Goal: Transaction & Acquisition: Book appointment/travel/reservation

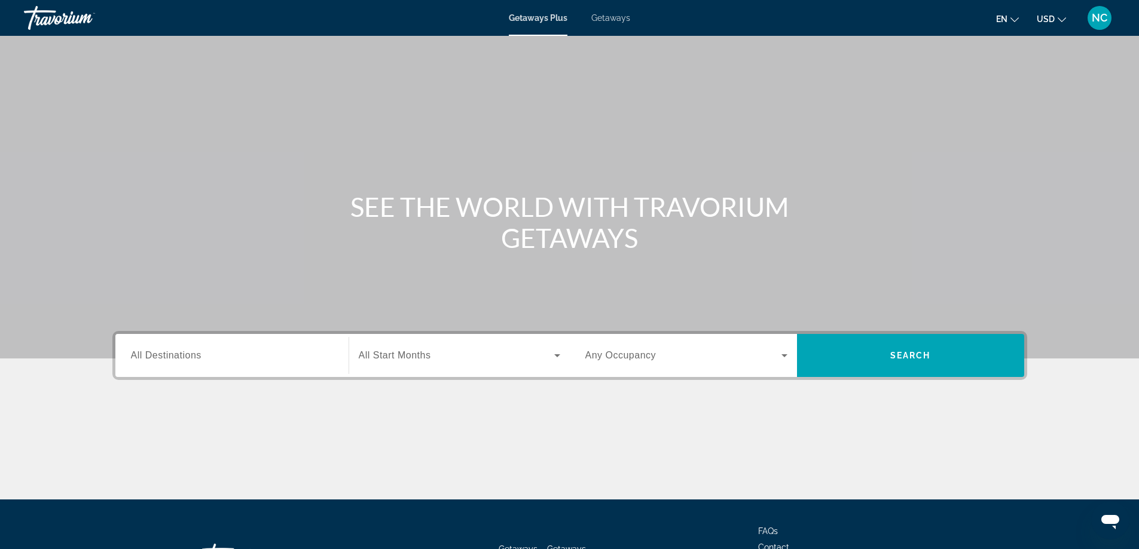
click at [613, 22] on span "Getaways" at bounding box center [610, 18] width 39 height 10
click at [161, 353] on span "All Destinations" at bounding box center [166, 355] width 71 height 10
click at [161, 353] on input "Destination All Destinations" at bounding box center [232, 356] width 202 height 14
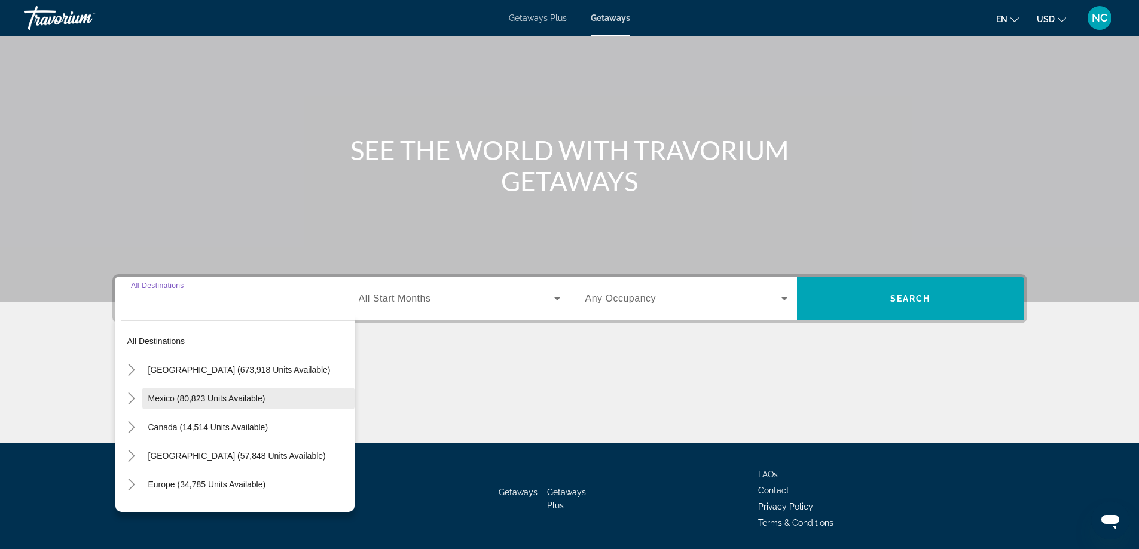
scroll to position [97, 0]
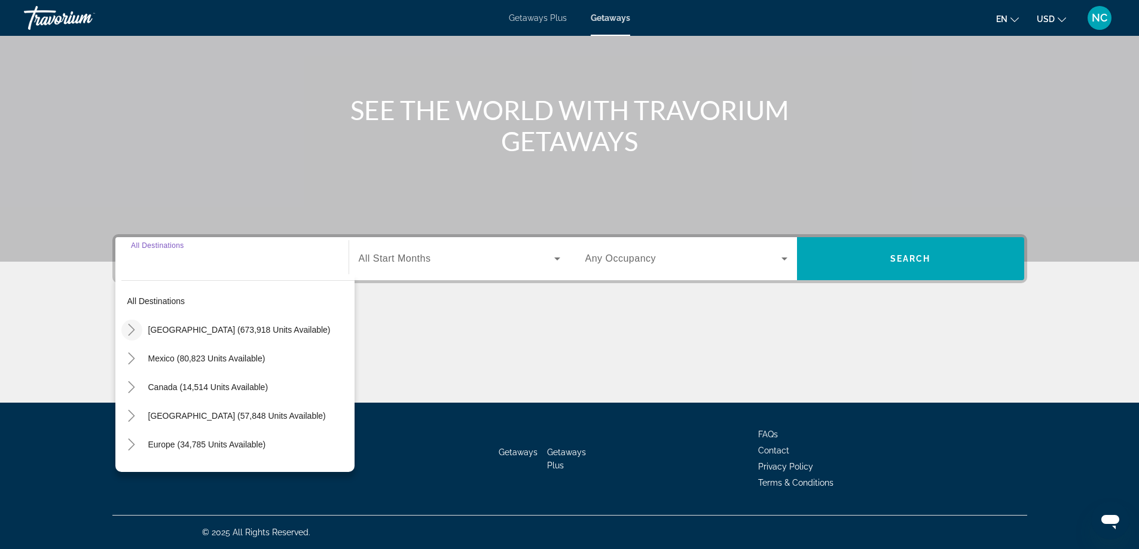
click at [133, 333] on icon "Toggle United States (673,918 units available)" at bounding box center [132, 330] width 12 height 12
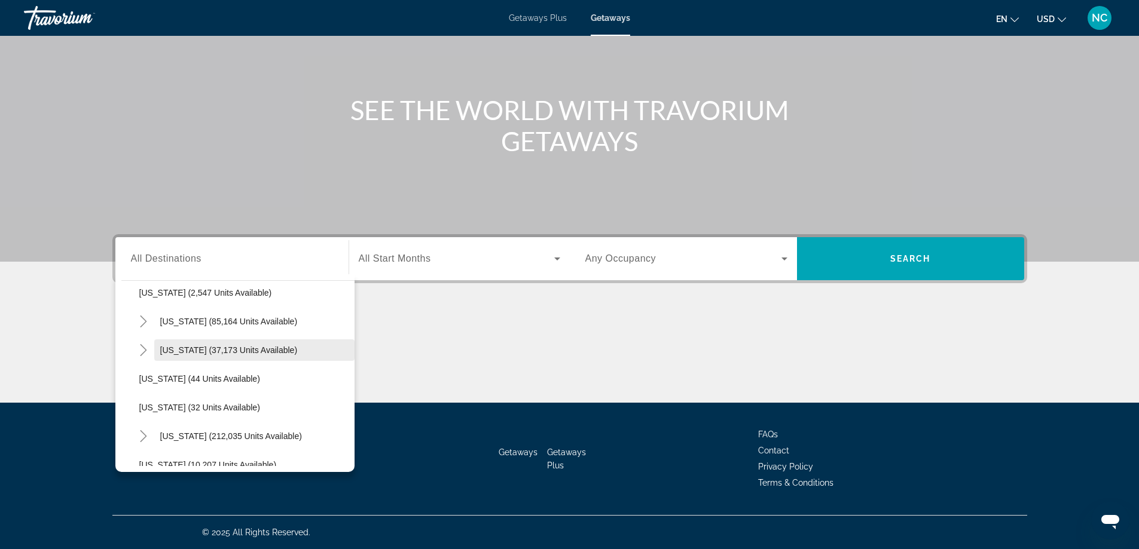
scroll to position [154, 0]
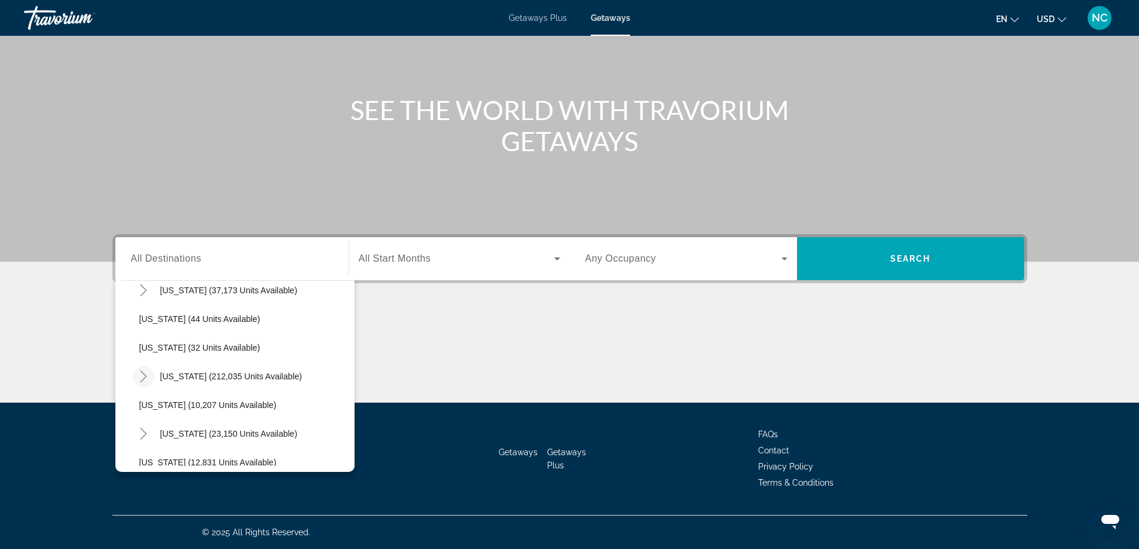
click at [144, 375] on icon "Toggle Florida (212,035 units available)" at bounding box center [143, 377] width 12 height 12
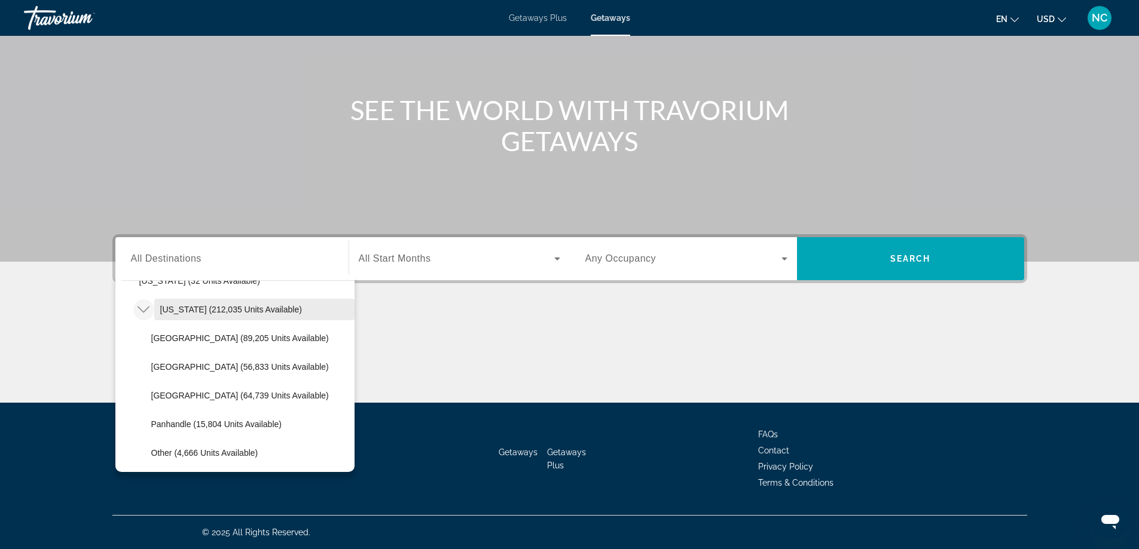
scroll to position [274, 0]
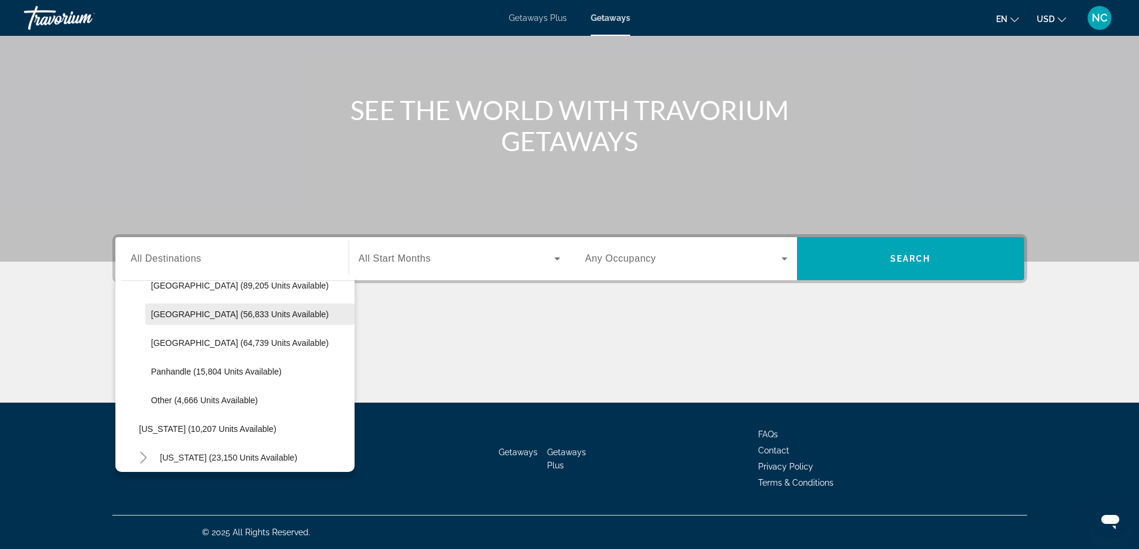
click at [225, 313] on span "[GEOGRAPHIC_DATA] (56,833 units available)" at bounding box center [240, 315] width 178 height 10
type input "**********"
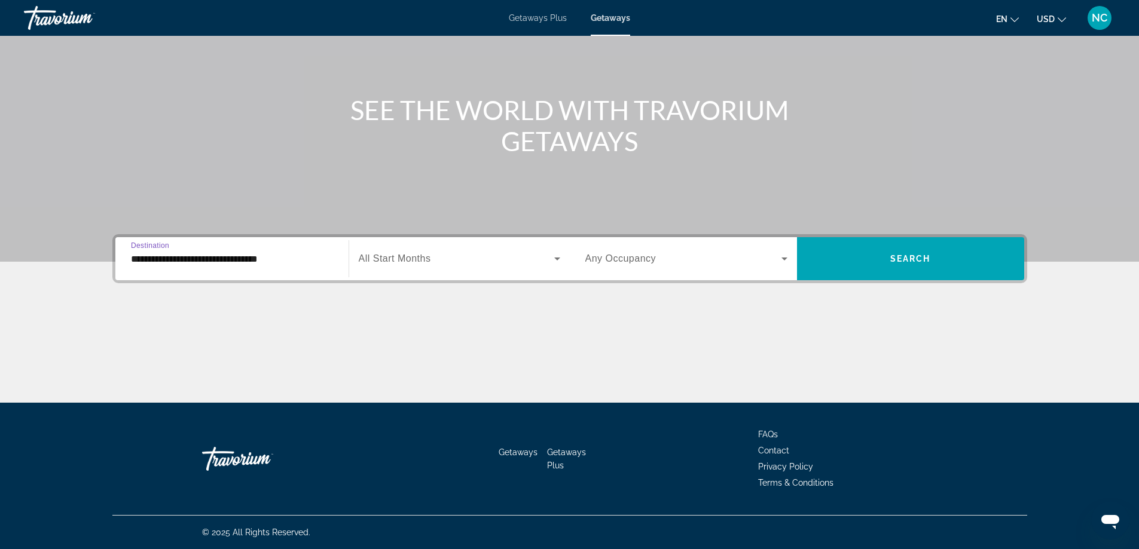
click at [412, 258] on span "All Start Months" at bounding box center [395, 258] width 72 height 10
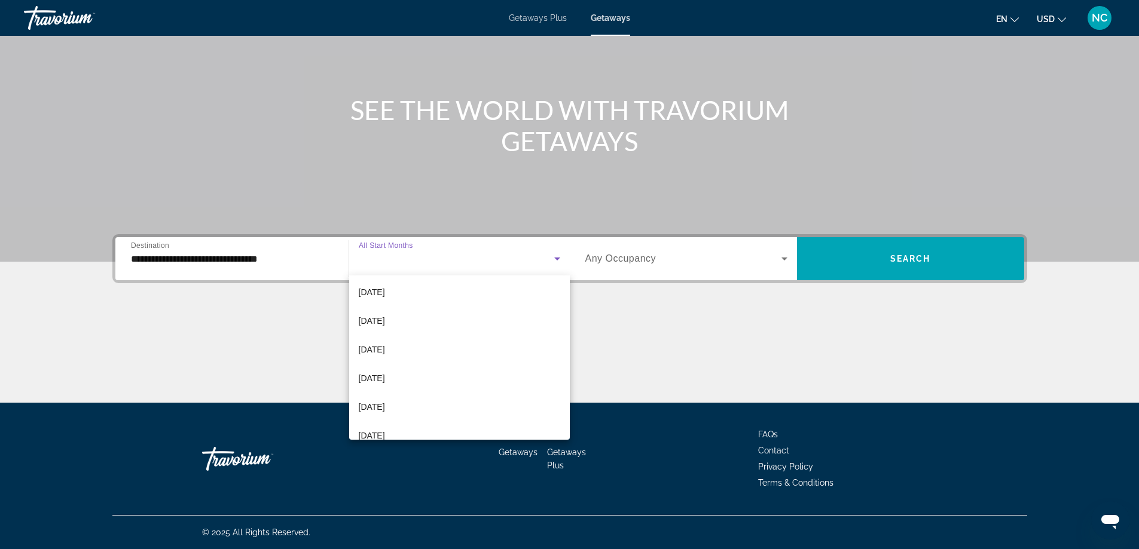
scroll to position [120, 0]
click at [381, 347] on span "[DATE]" at bounding box center [372, 347] width 26 height 14
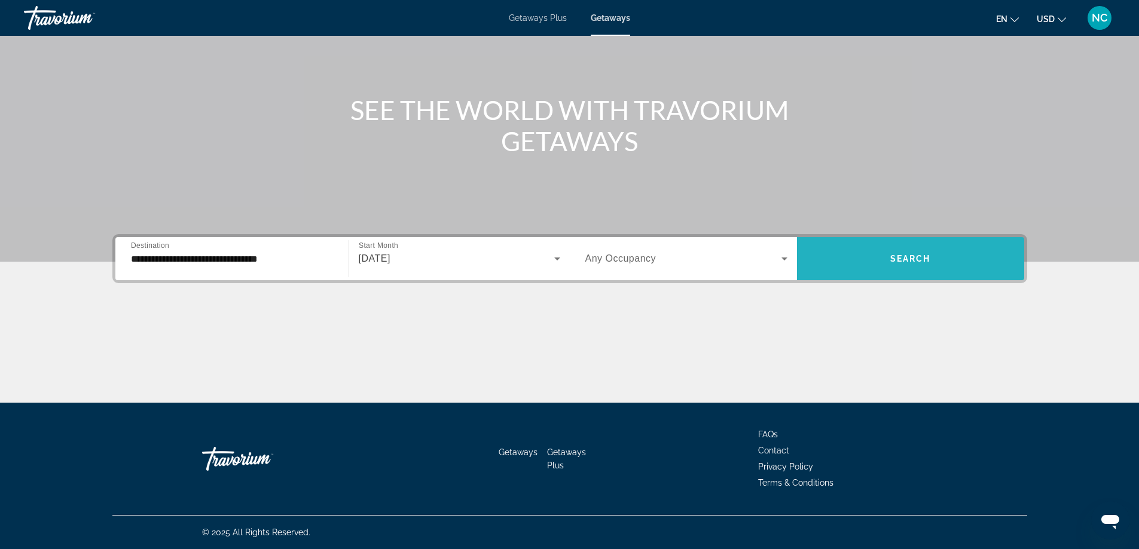
click at [911, 257] on span "Search" at bounding box center [910, 259] width 41 height 10
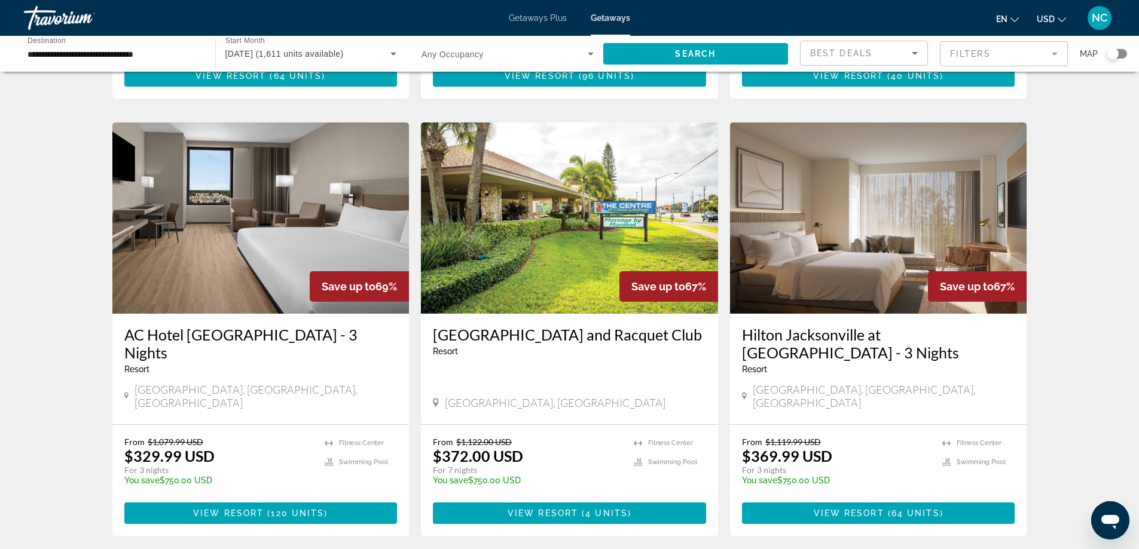
scroll to position [418, 0]
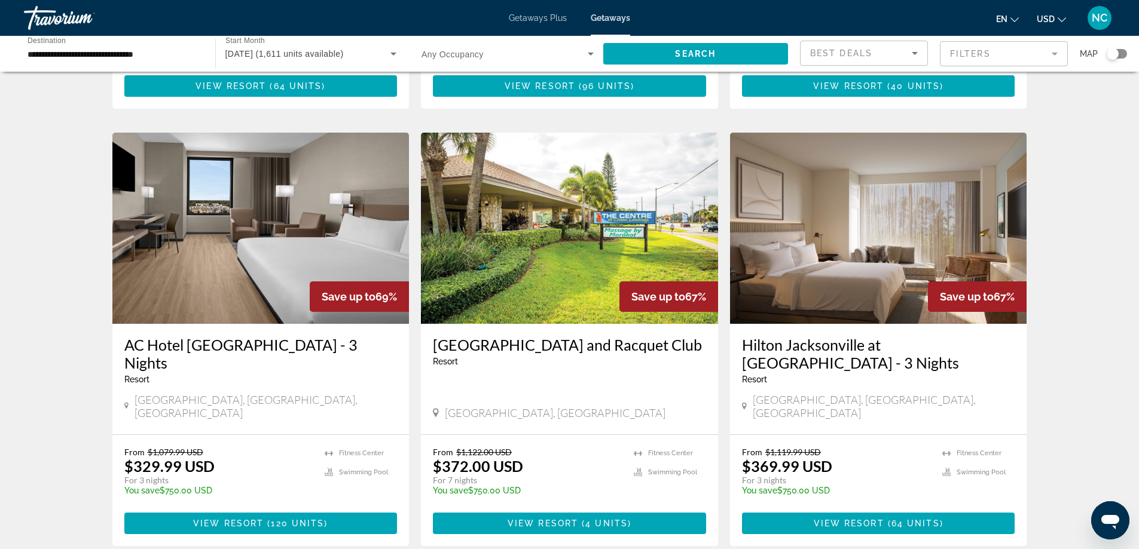
click at [606, 233] on img "Main content" at bounding box center [569, 228] width 297 height 191
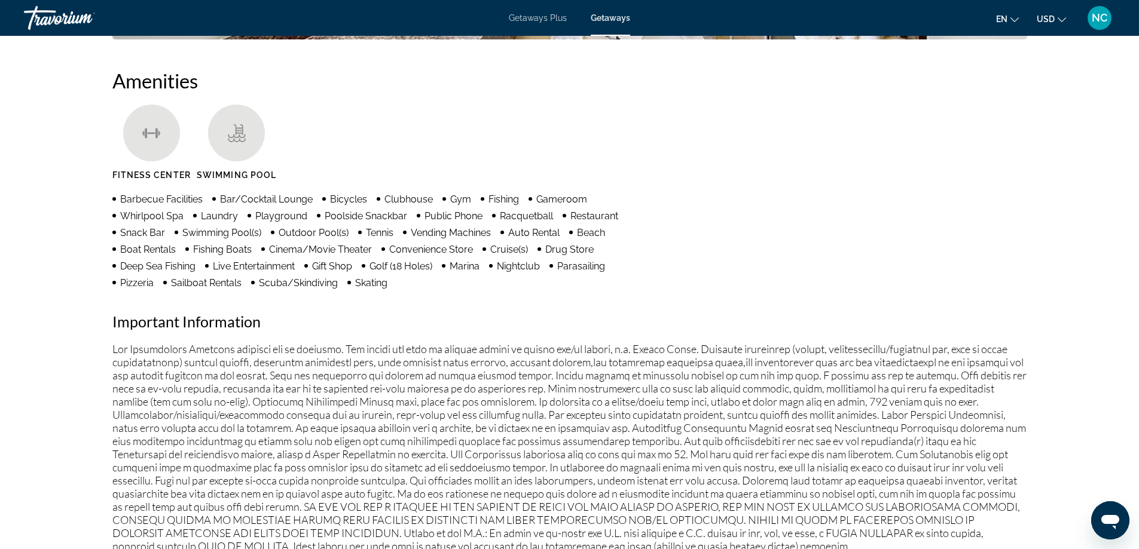
scroll to position [894, 0]
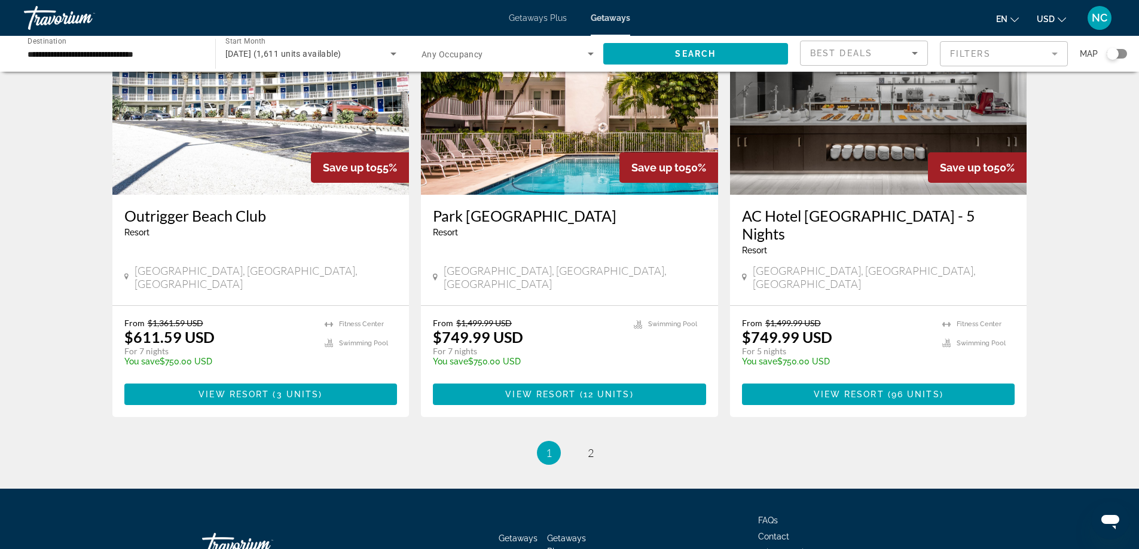
scroll to position [1438, 0]
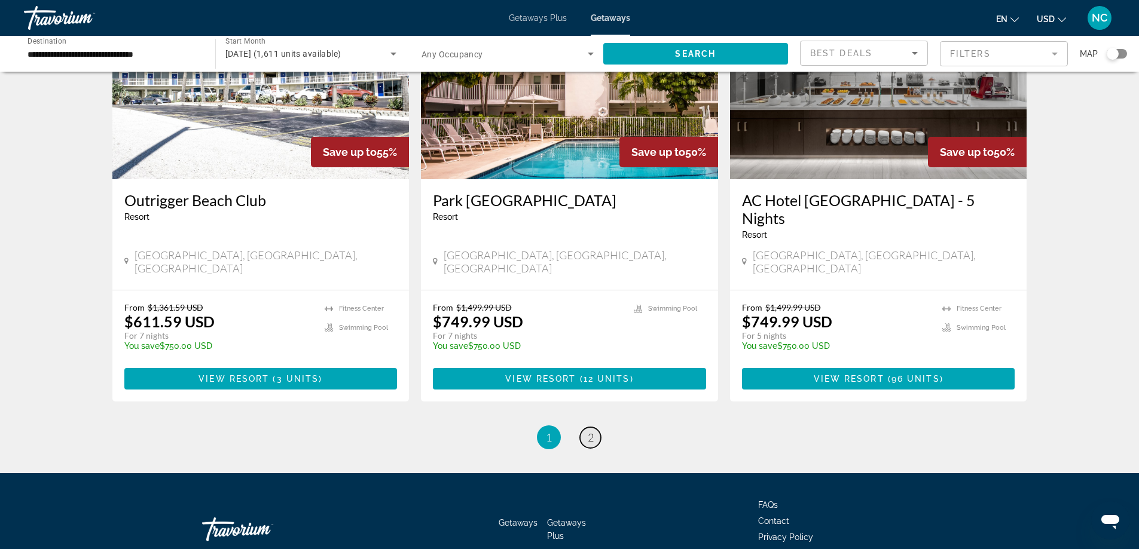
click at [589, 431] on span "2" at bounding box center [591, 437] width 6 height 13
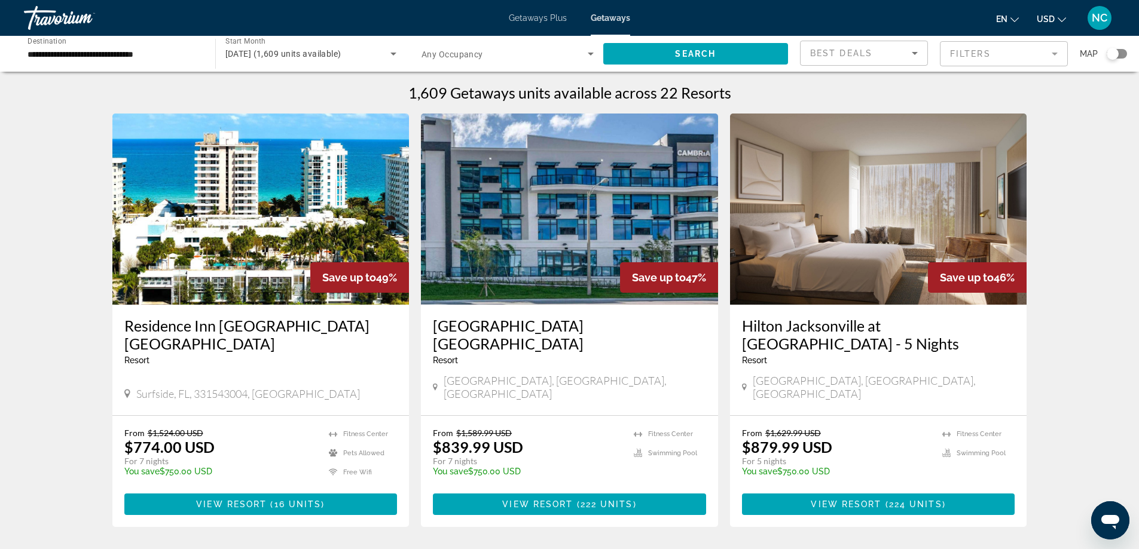
click at [261, 223] on img "Main content" at bounding box center [260, 209] width 297 height 191
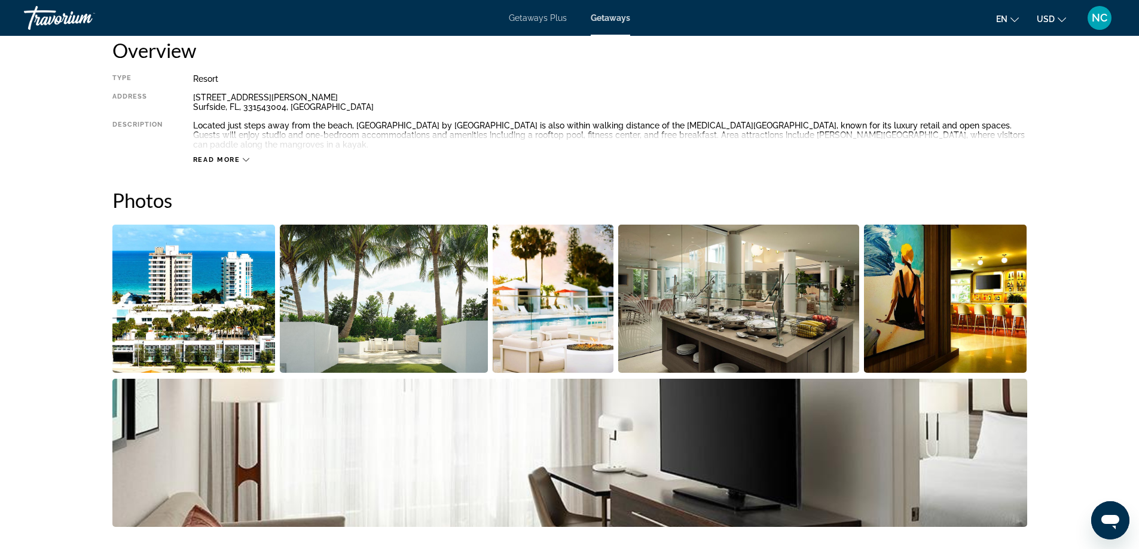
scroll to position [418, 0]
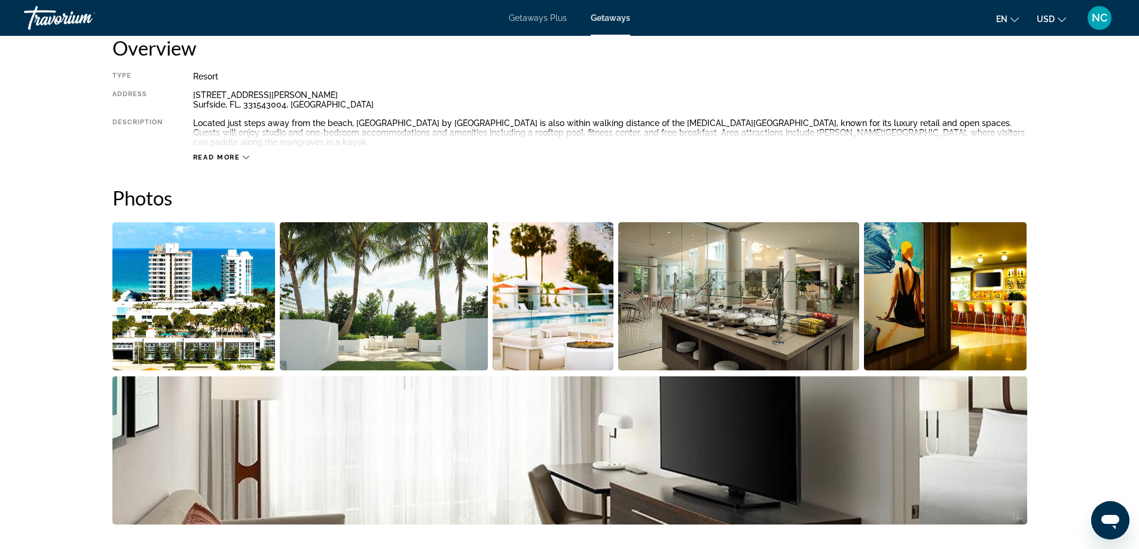
click at [212, 322] on img "Open full-screen image slider" at bounding box center [193, 296] width 163 height 148
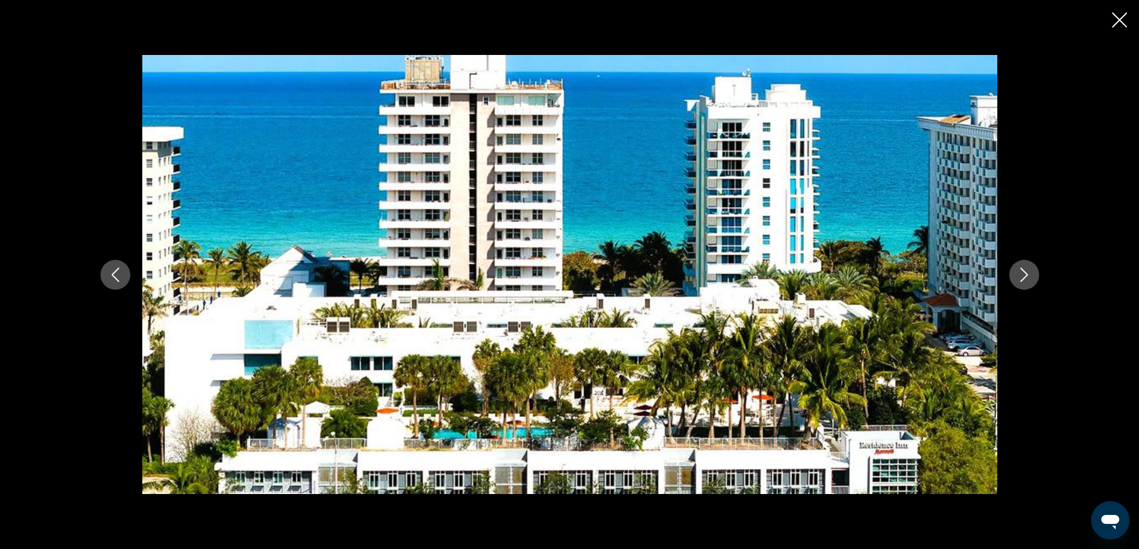
click at [1024, 275] on icon "Next image" at bounding box center [1024, 275] width 14 height 14
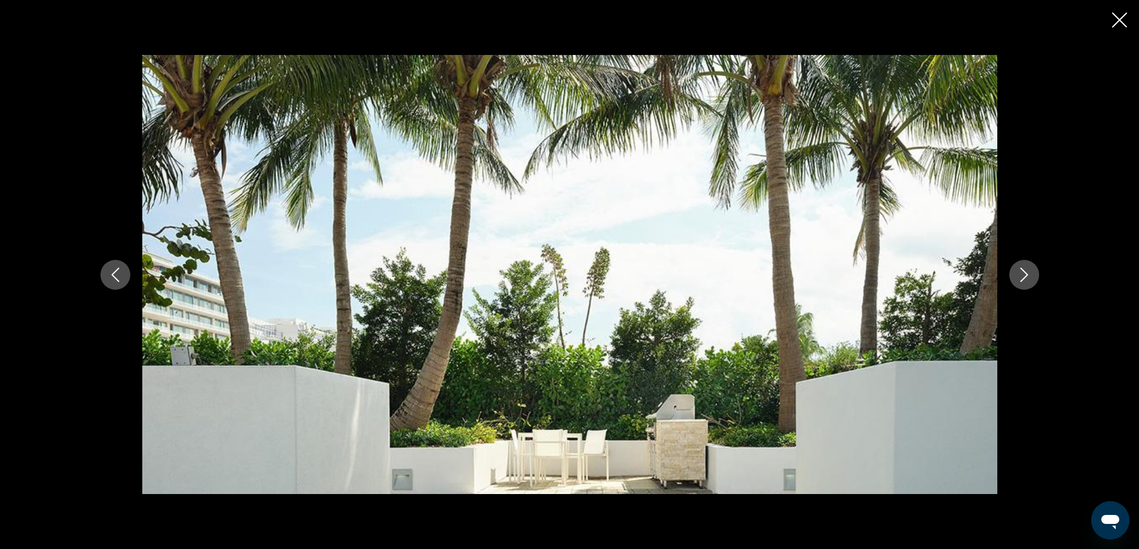
click at [1025, 274] on icon "Next image" at bounding box center [1024, 275] width 14 height 14
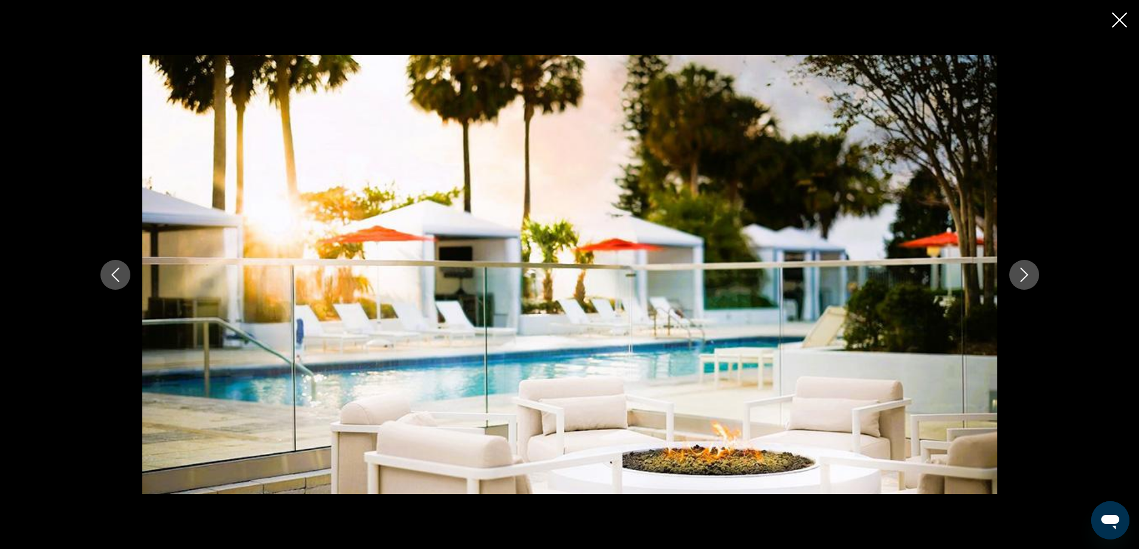
click at [1025, 274] on icon "Next image" at bounding box center [1024, 275] width 14 height 14
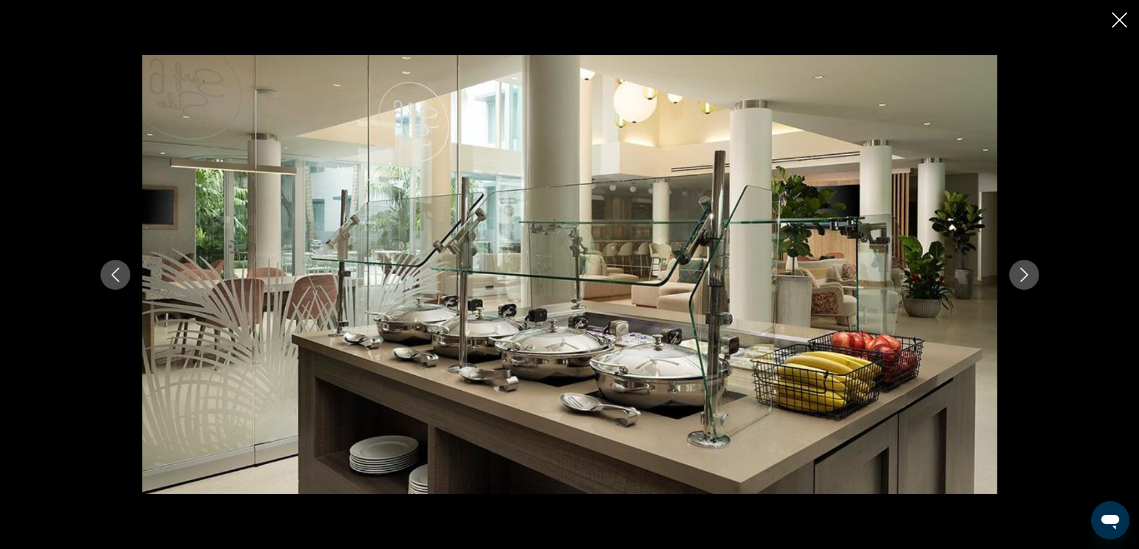
click at [1025, 274] on icon "Next image" at bounding box center [1024, 275] width 14 height 14
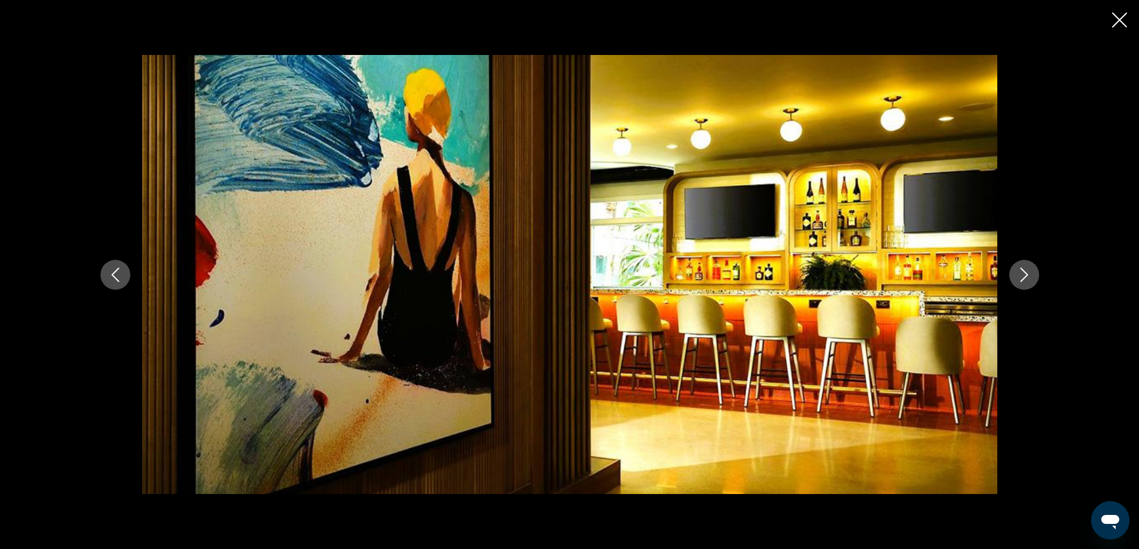
click at [1025, 274] on icon "Next image" at bounding box center [1024, 275] width 14 height 14
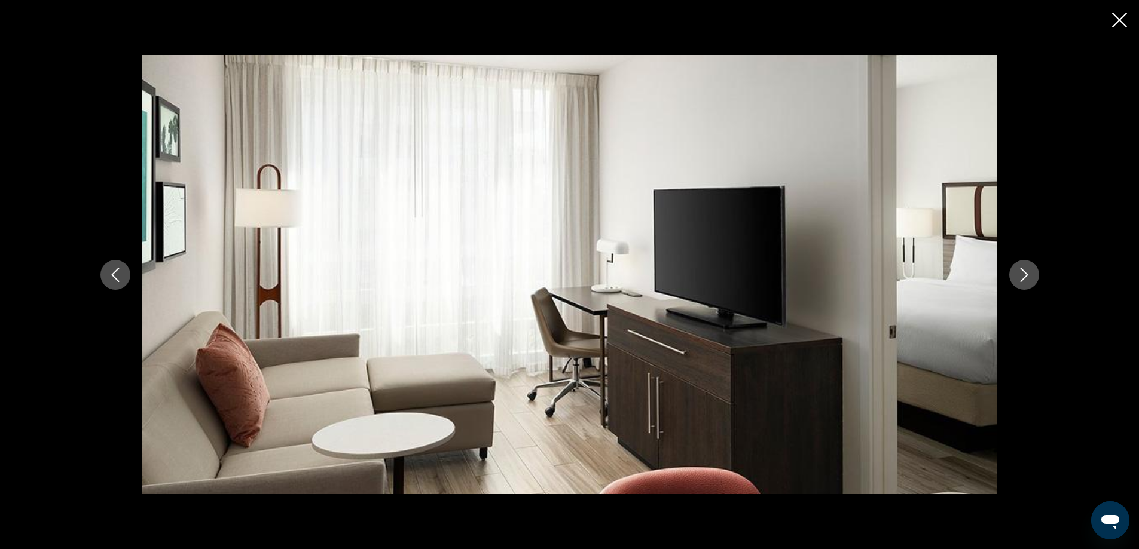
click at [1025, 274] on icon "Next image" at bounding box center [1024, 275] width 14 height 14
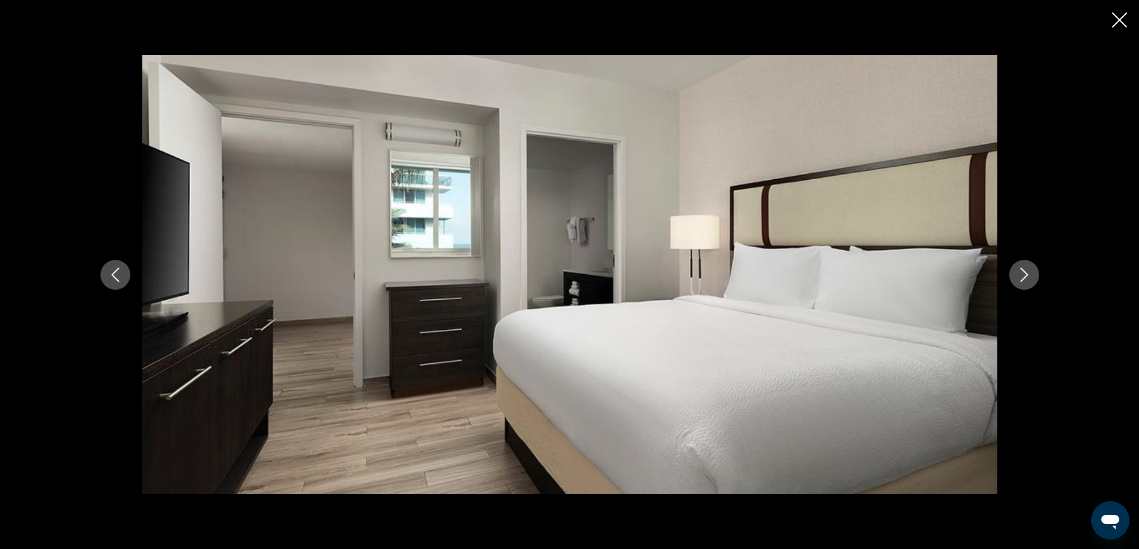
click at [1025, 274] on icon "Next image" at bounding box center [1024, 275] width 14 height 14
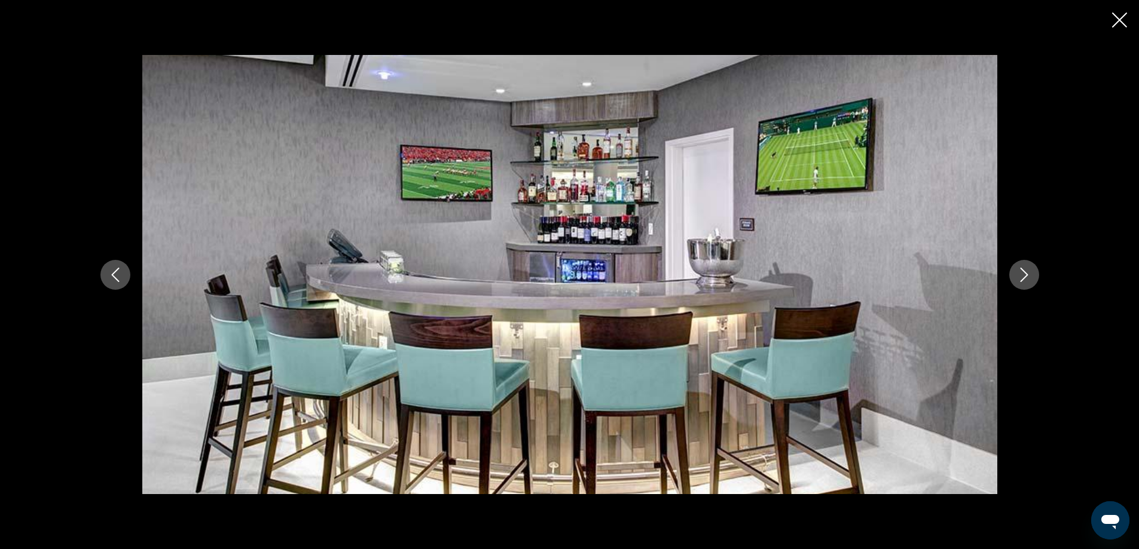
click at [1025, 274] on icon "Next image" at bounding box center [1024, 275] width 14 height 14
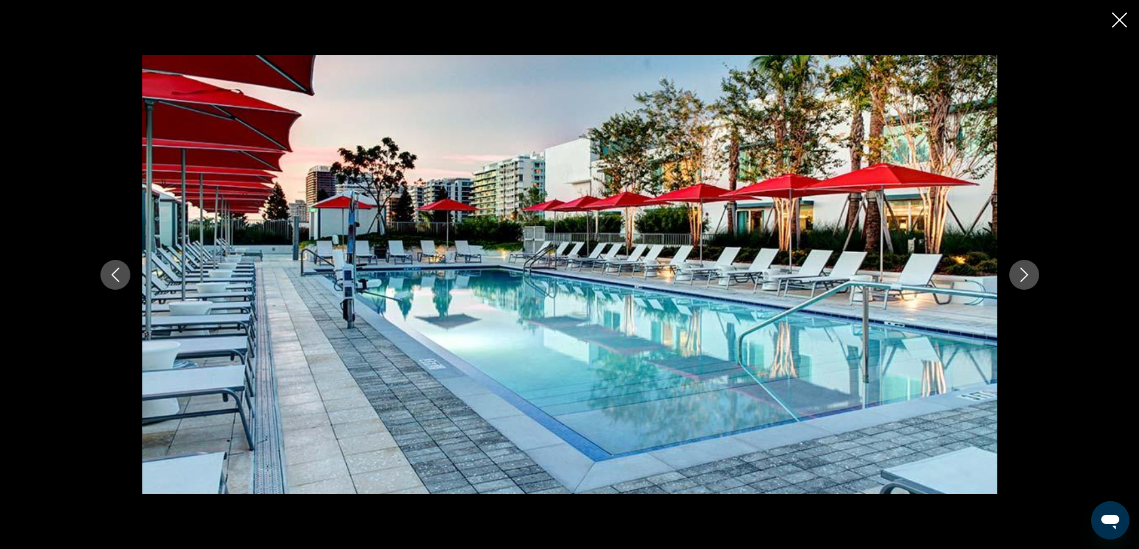
click at [1025, 274] on icon "Next image" at bounding box center [1024, 275] width 14 height 14
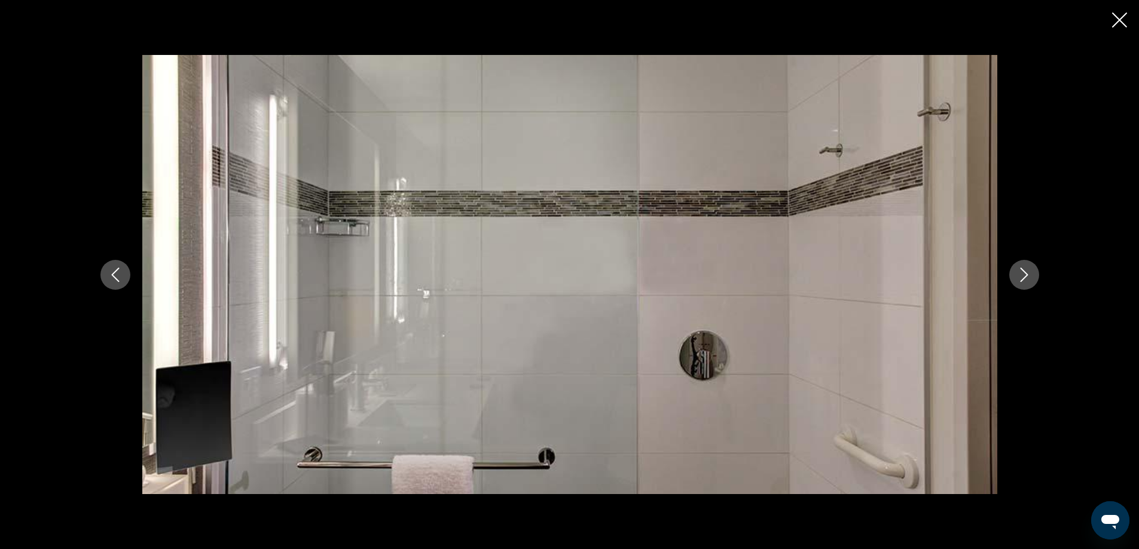
click at [1025, 274] on icon "Next image" at bounding box center [1024, 275] width 14 height 14
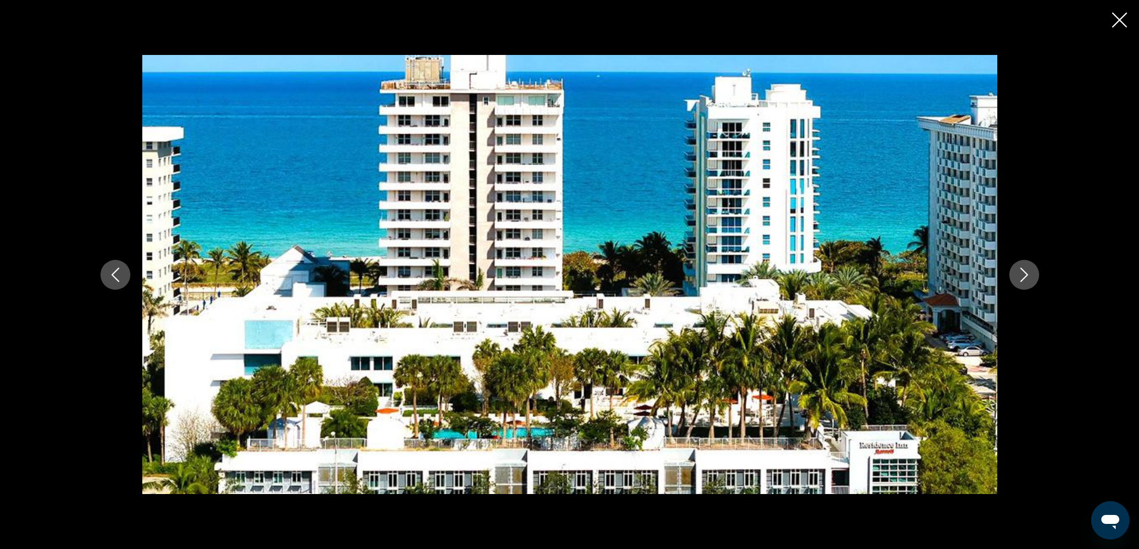
click at [1025, 274] on icon "Next image" at bounding box center [1024, 275] width 14 height 14
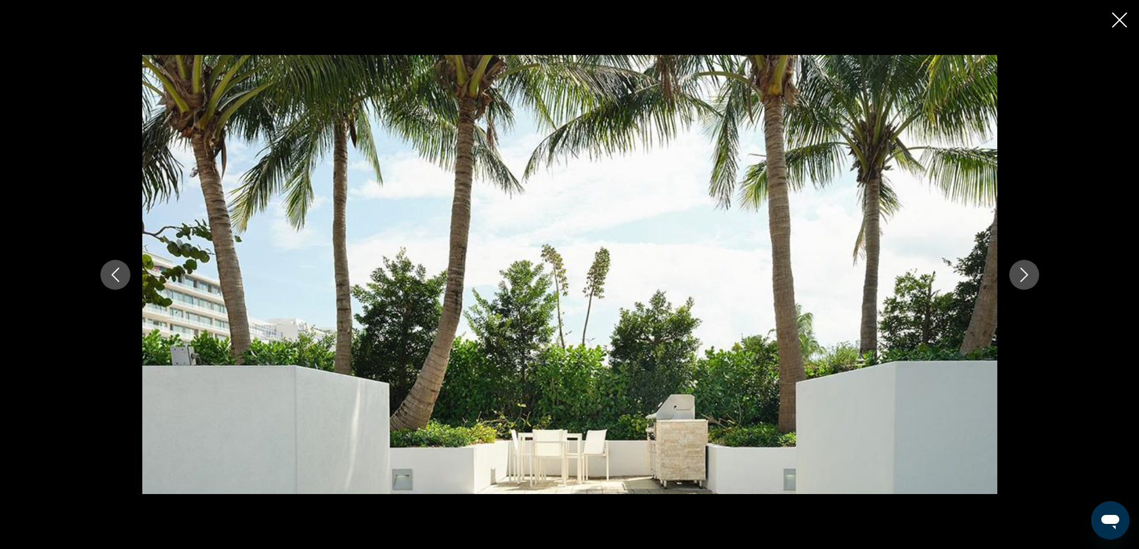
click at [1025, 274] on icon "Next image" at bounding box center [1024, 275] width 14 height 14
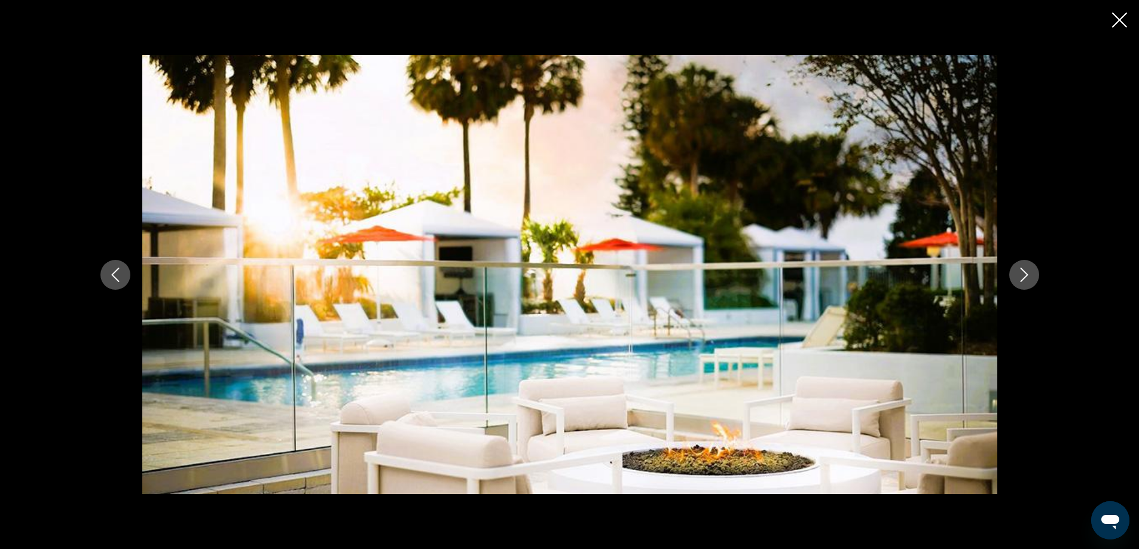
click at [1025, 274] on icon "Next image" at bounding box center [1024, 275] width 14 height 14
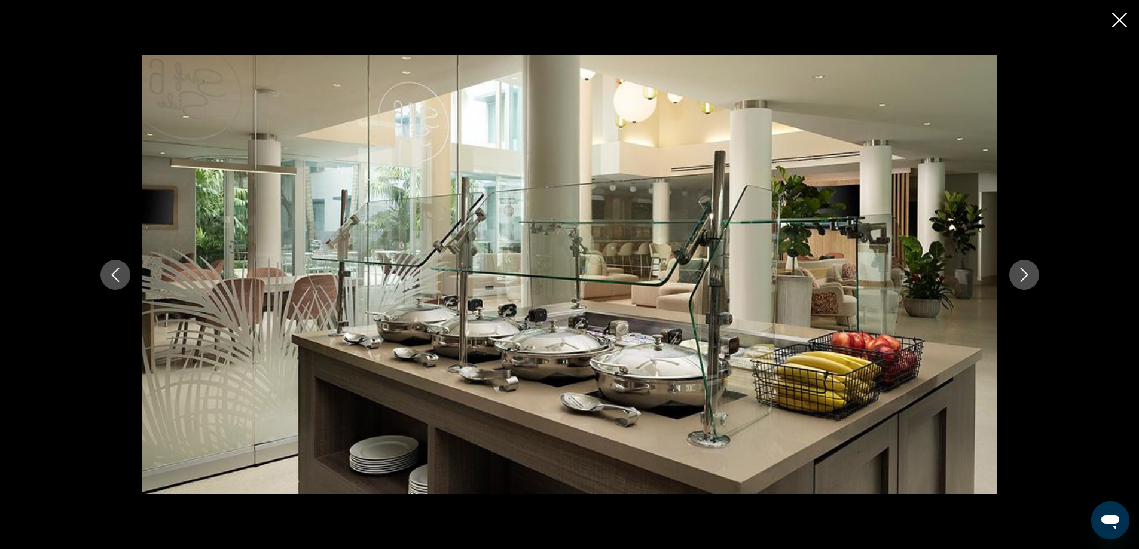
click at [1118, 20] on icon "Close slideshow" at bounding box center [1119, 20] width 15 height 15
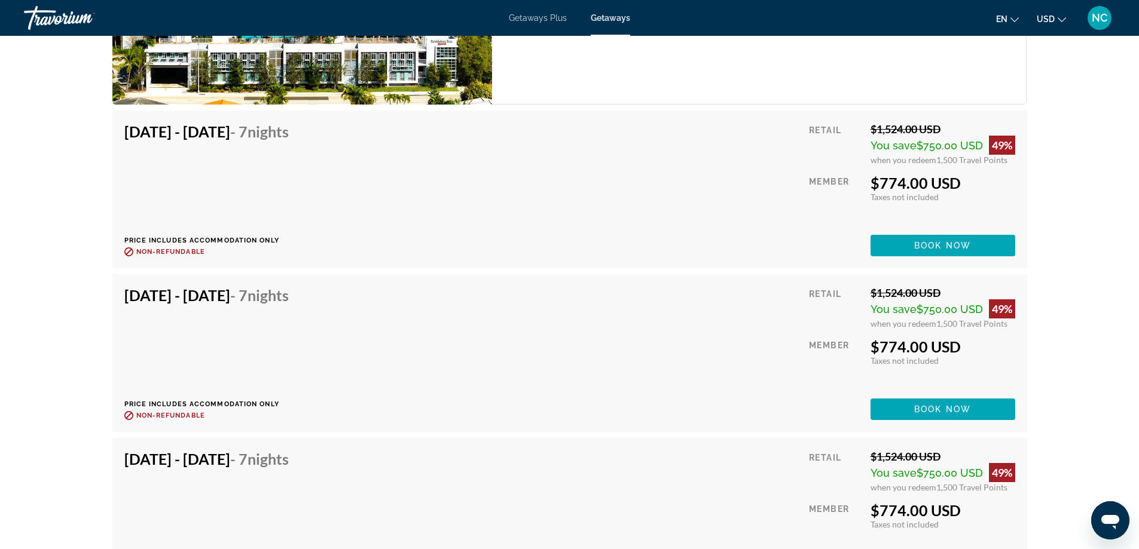
scroll to position [2451, 0]
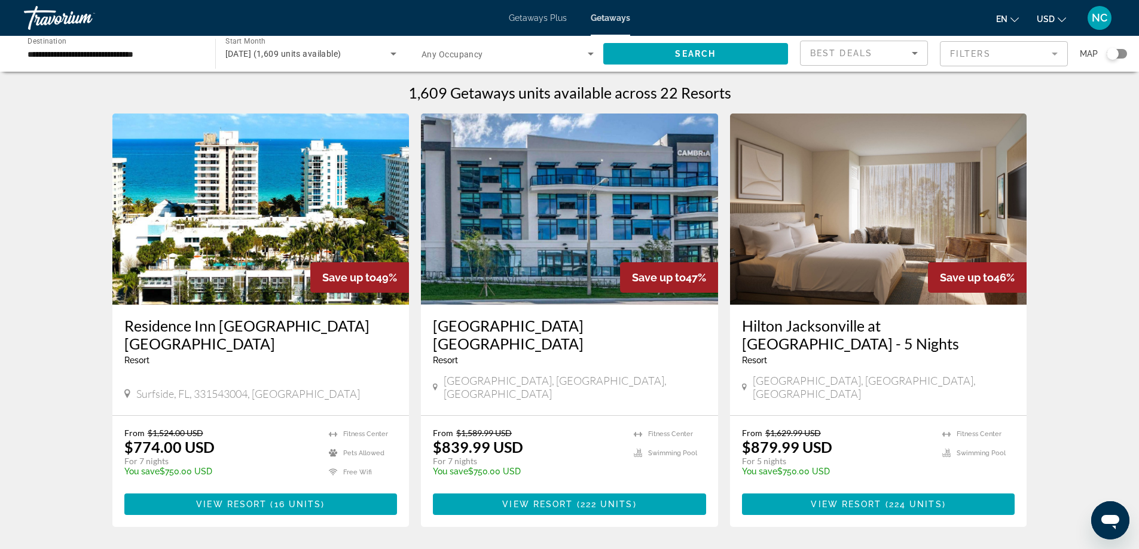
click at [550, 196] on img "Main content" at bounding box center [569, 209] width 297 height 191
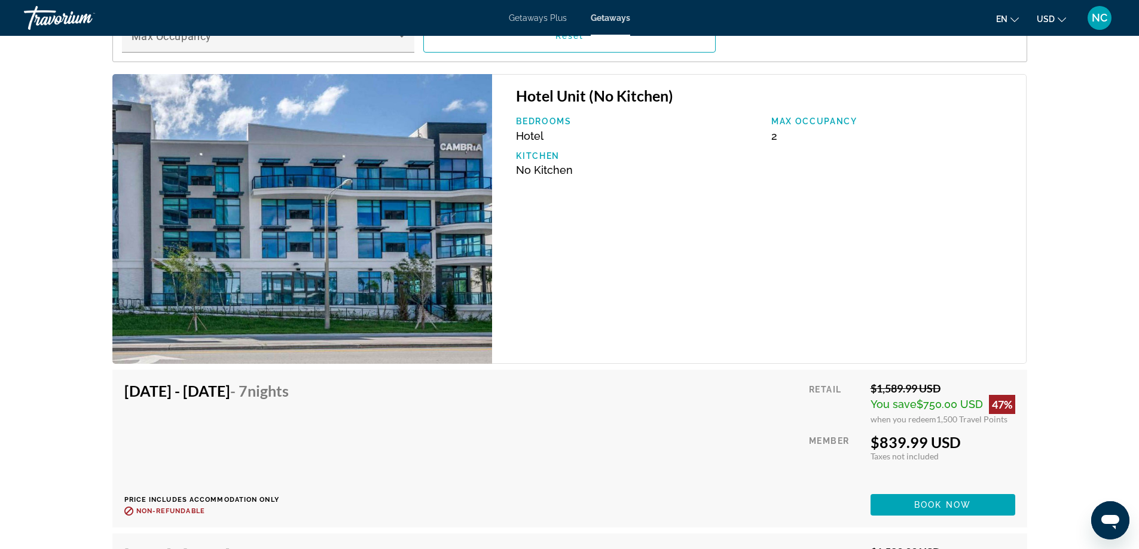
scroll to position [1793, 0]
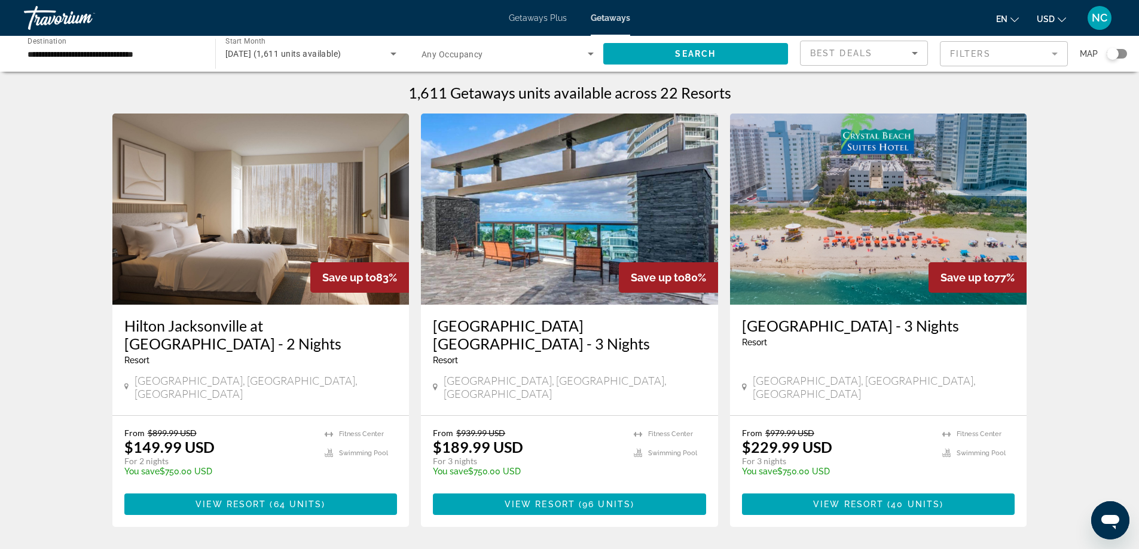
click at [69, 46] on div "**********" at bounding box center [113, 54] width 172 height 34
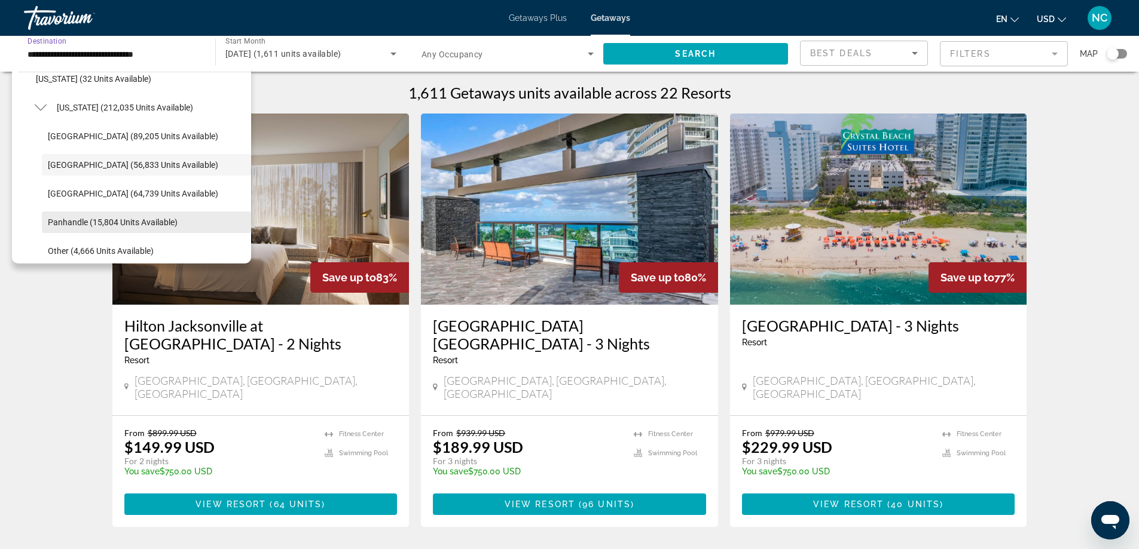
scroll to position [274, 0]
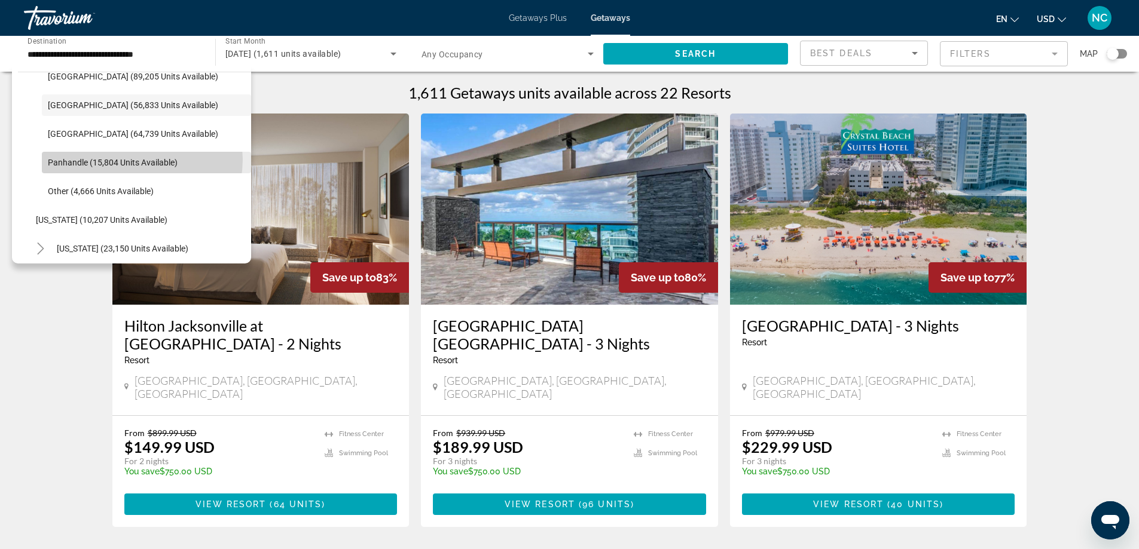
click at [134, 160] on span "Panhandle (15,804 units available)" at bounding box center [113, 163] width 130 height 10
type input "**********"
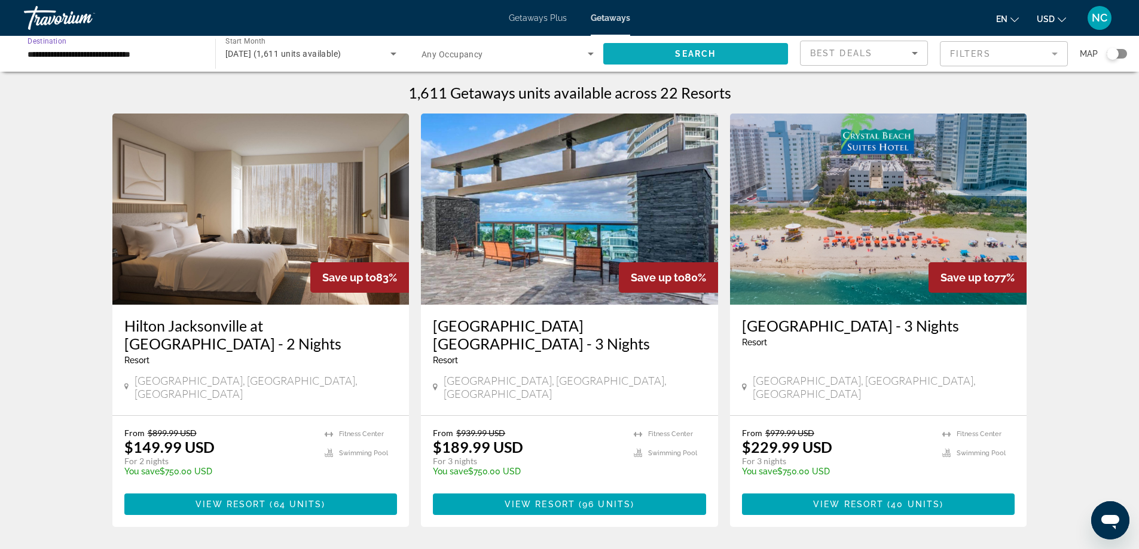
click at [678, 54] on span "Search" at bounding box center [695, 54] width 41 height 10
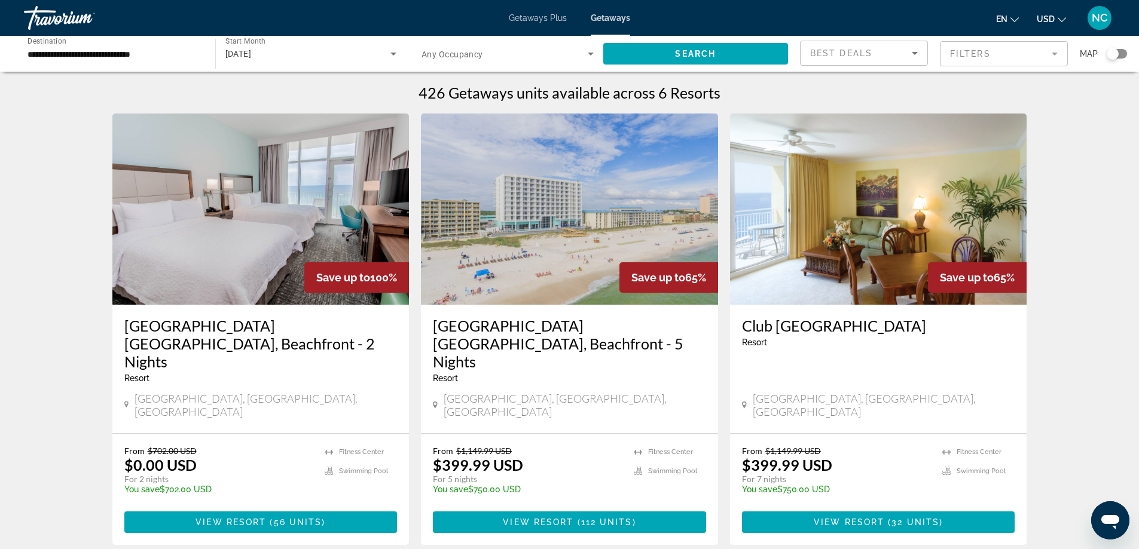
click at [543, 218] on img "Main content" at bounding box center [569, 209] width 297 height 191
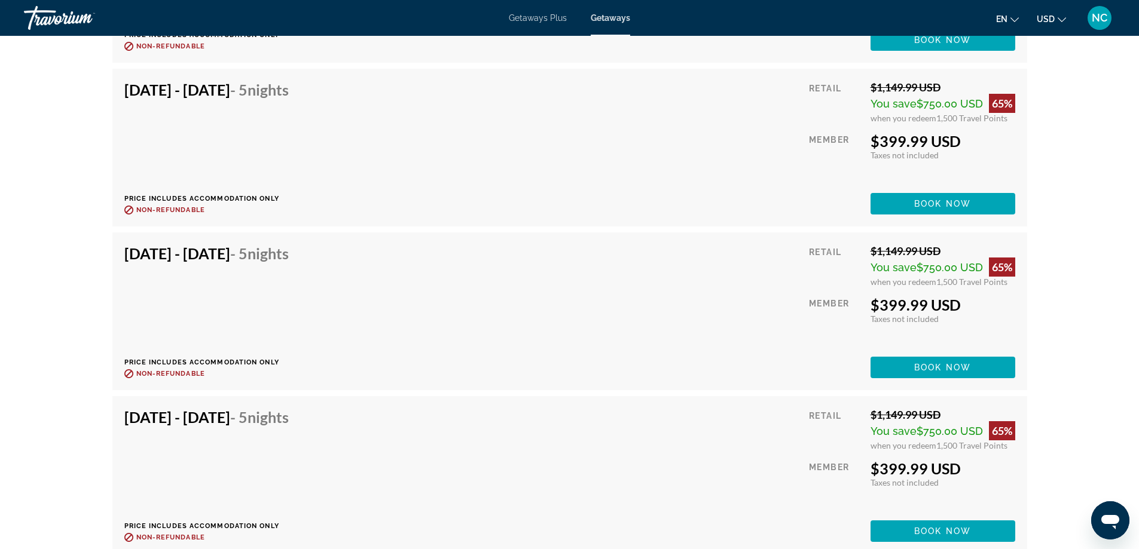
scroll to position [2570, 0]
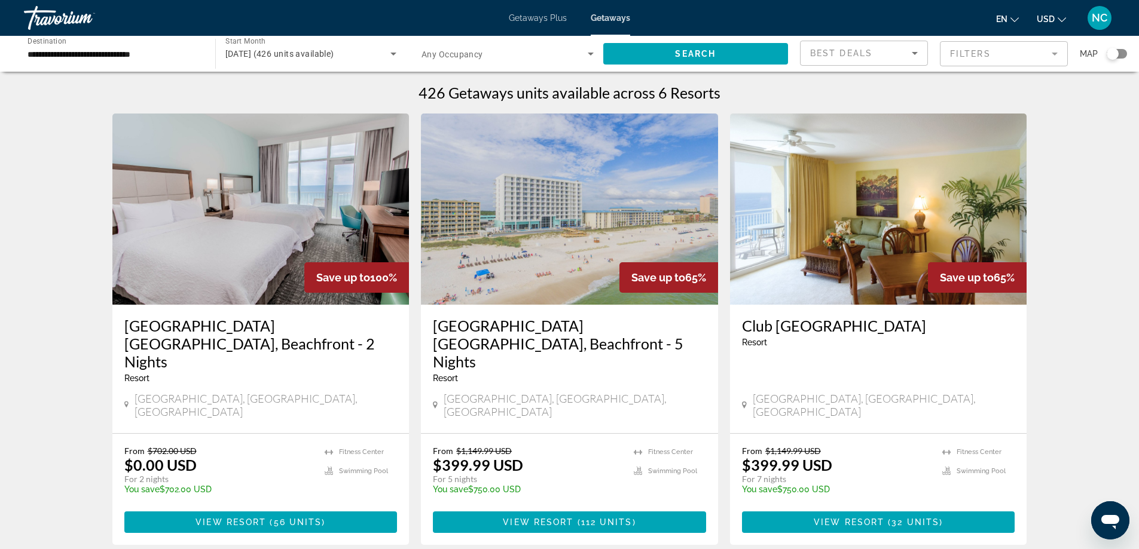
click at [200, 225] on img "Main content" at bounding box center [260, 209] width 297 height 191
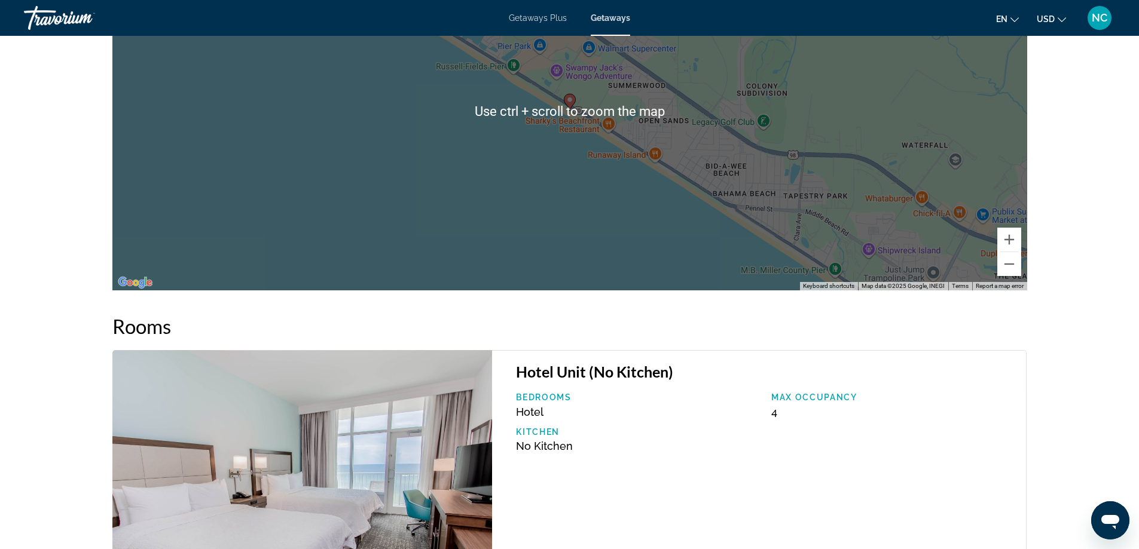
scroll to position [1554, 0]
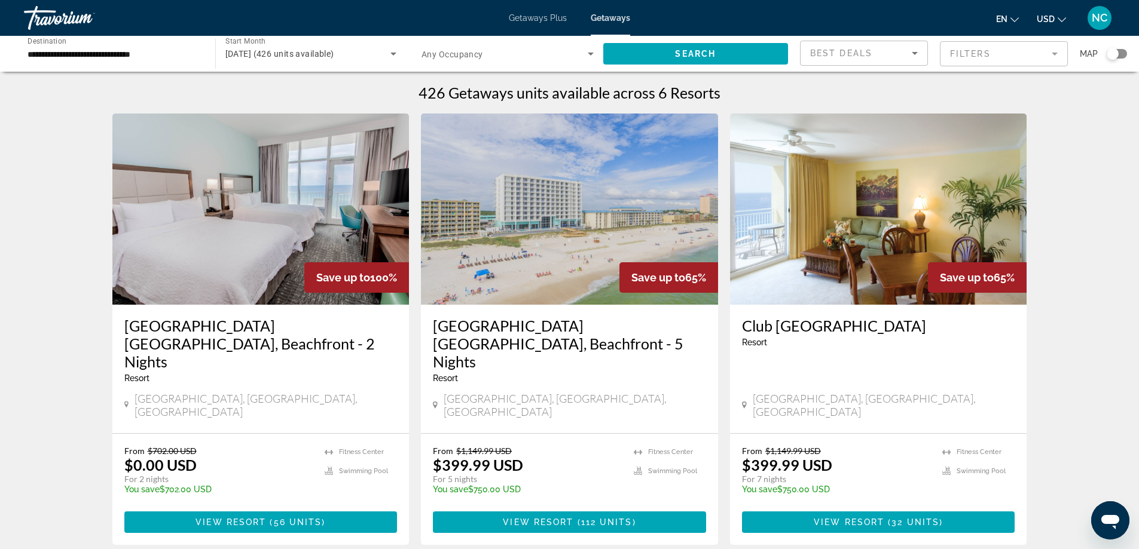
click at [836, 259] on img "Main content" at bounding box center [878, 209] width 297 height 191
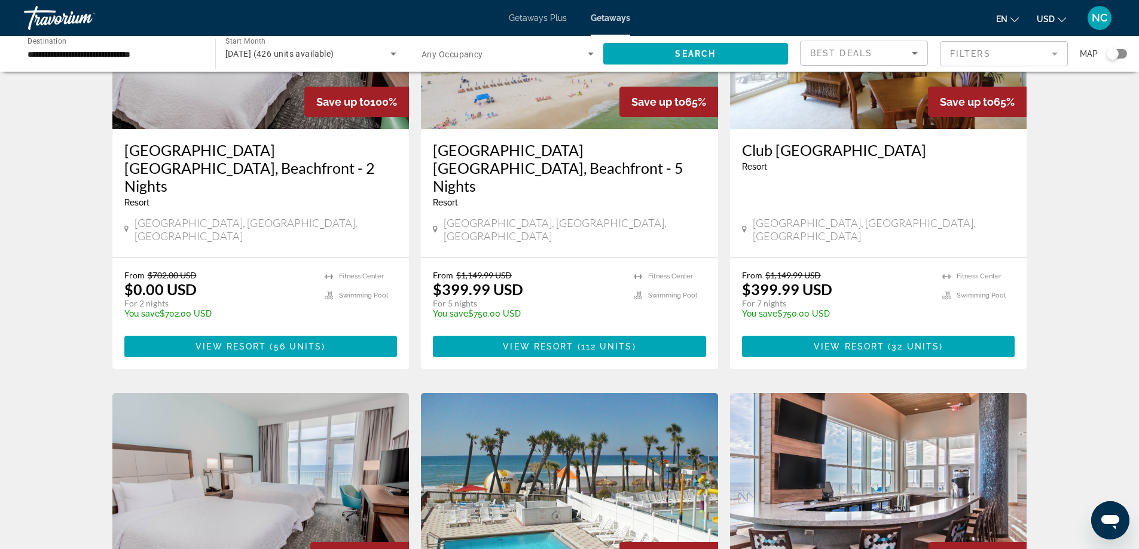
scroll to position [478, 0]
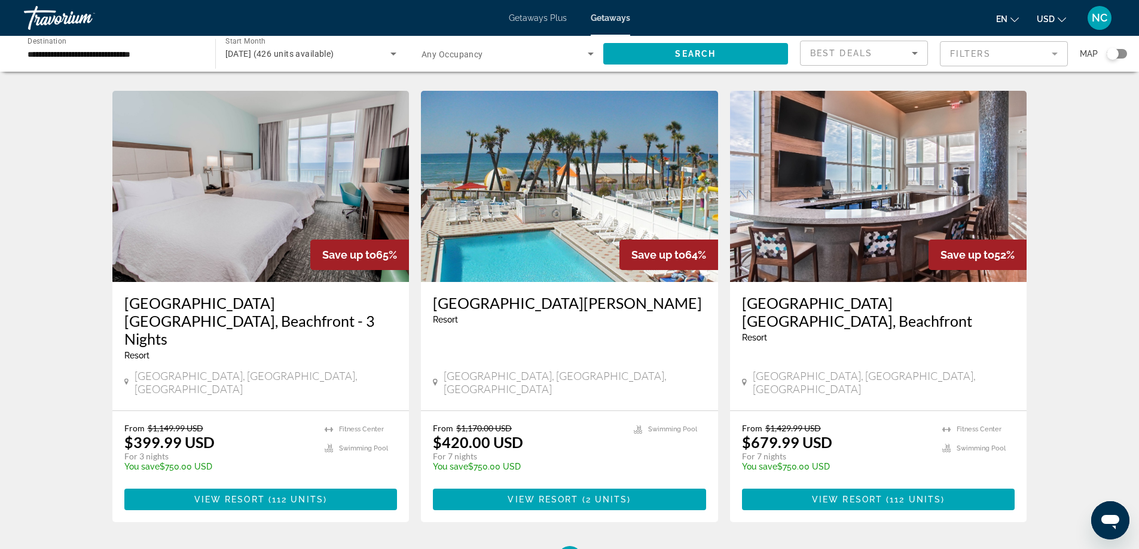
click at [586, 157] on img "Main content" at bounding box center [569, 186] width 297 height 191
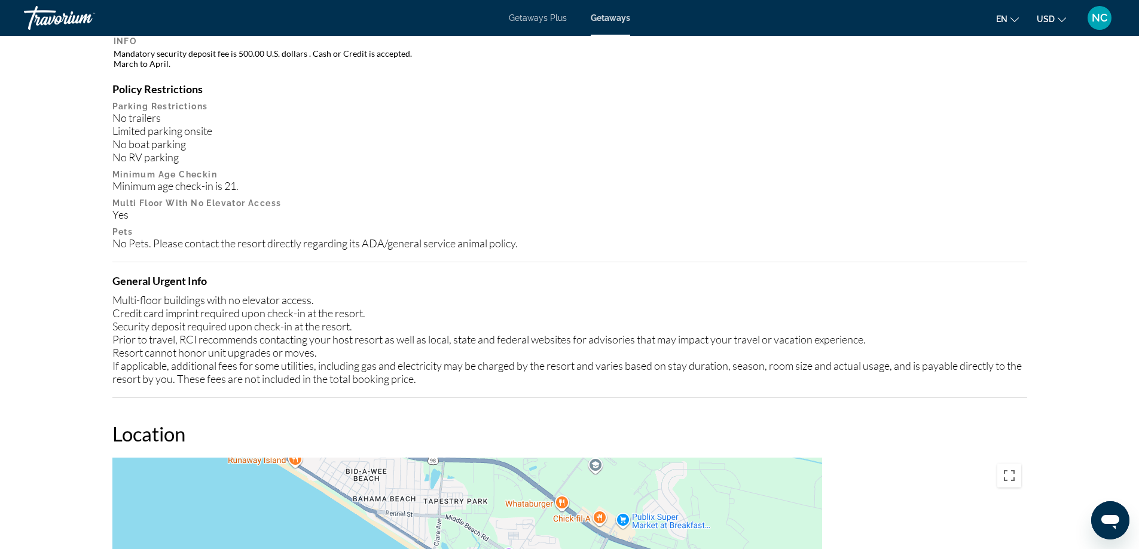
scroll to position [681, 0]
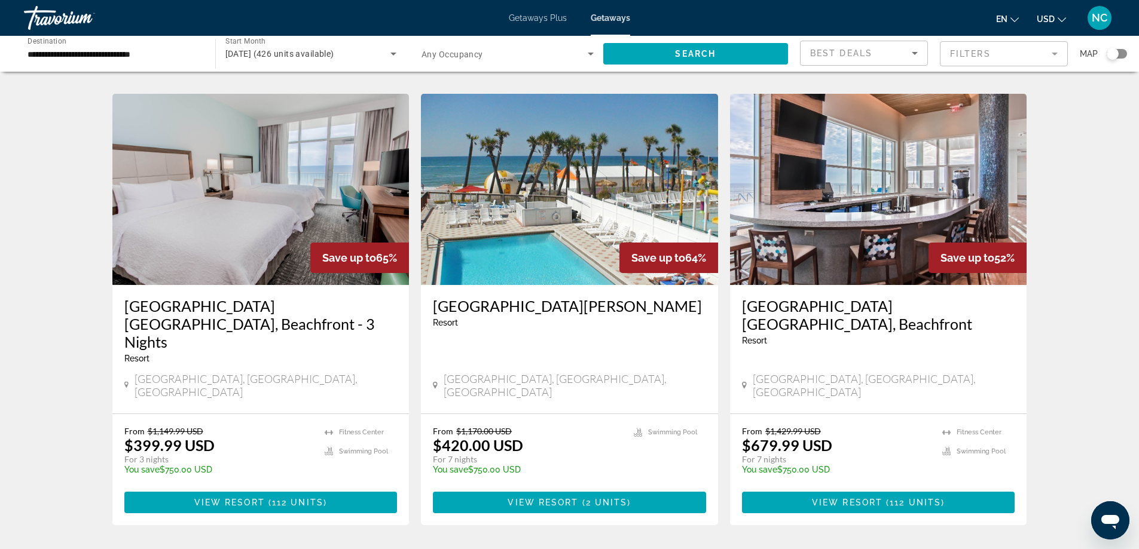
scroll to position [478, 0]
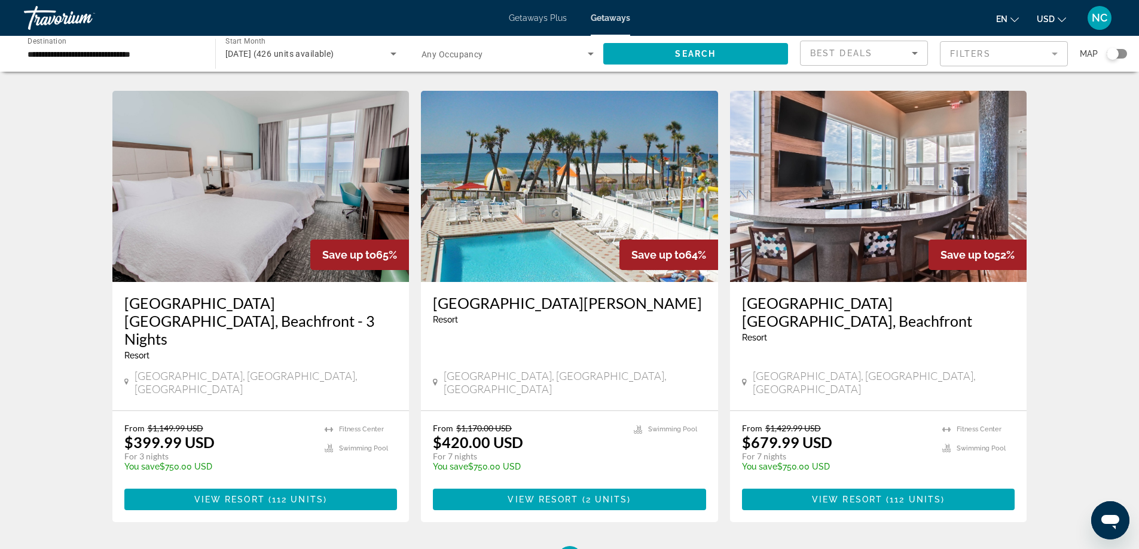
click at [865, 158] on img "Main content" at bounding box center [878, 186] width 297 height 191
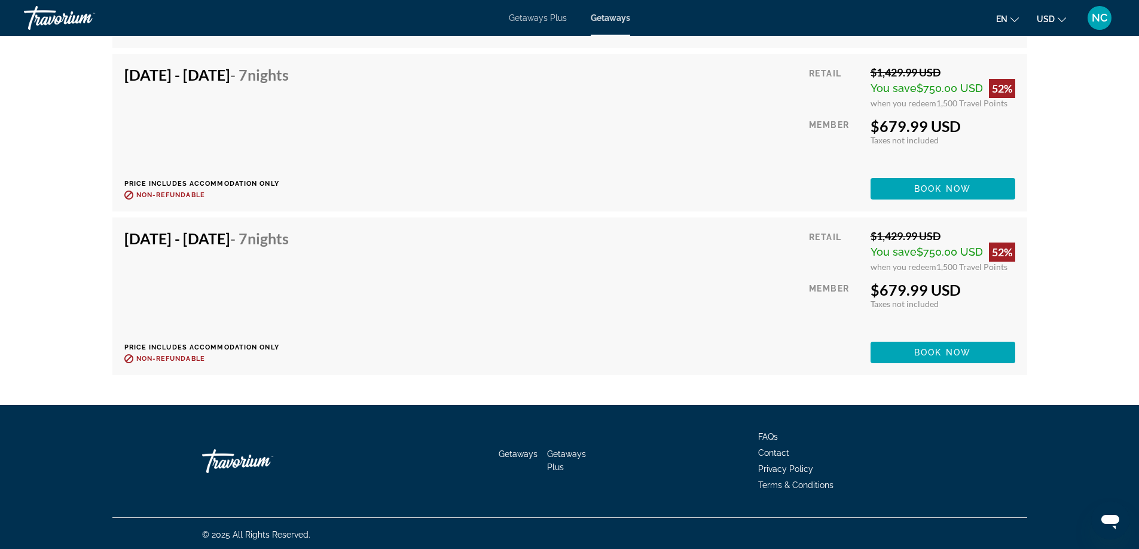
scroll to position [6285, 0]
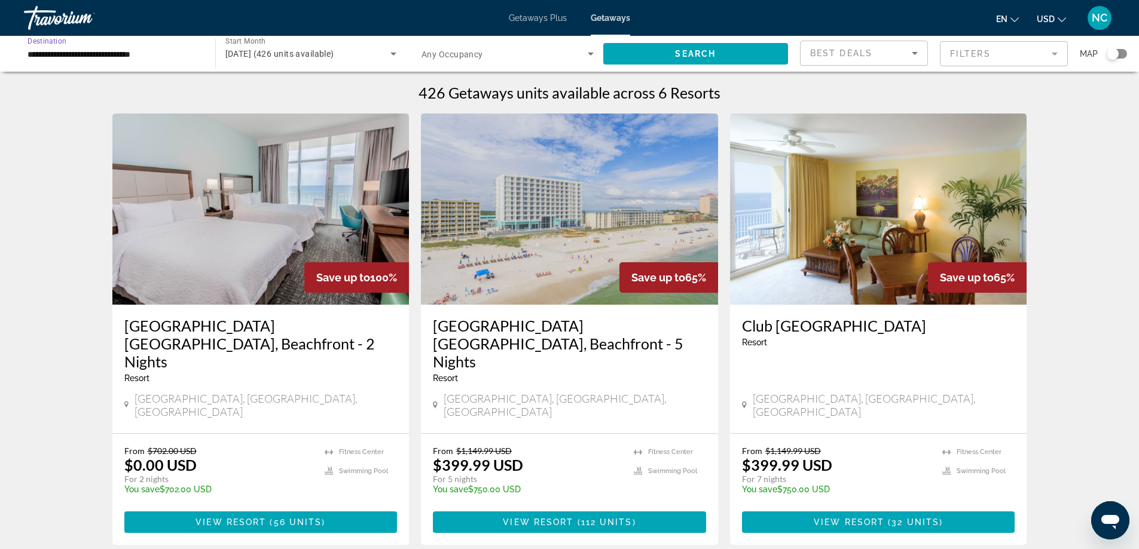
click at [103, 48] on input "**********" at bounding box center [113, 54] width 172 height 14
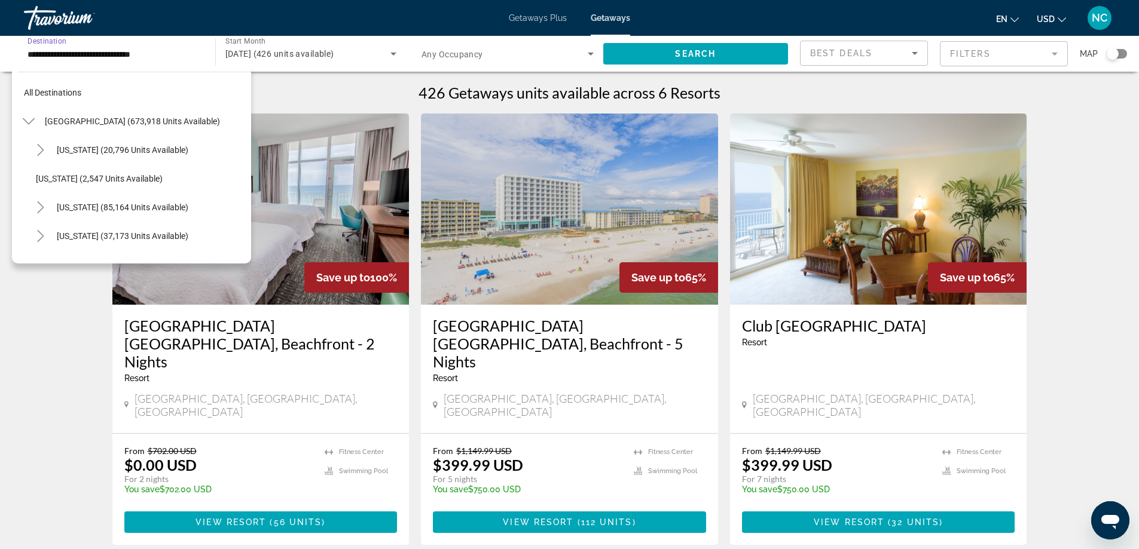
scroll to position [272, 0]
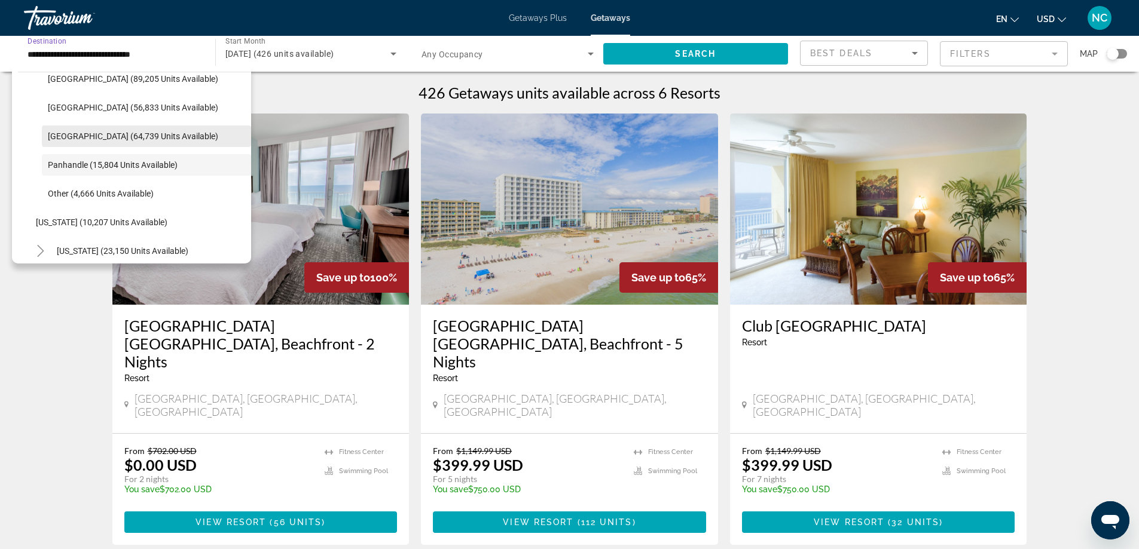
click at [117, 133] on span "[GEOGRAPHIC_DATA] (64,739 units available)" at bounding box center [133, 137] width 170 height 10
type input "**********"
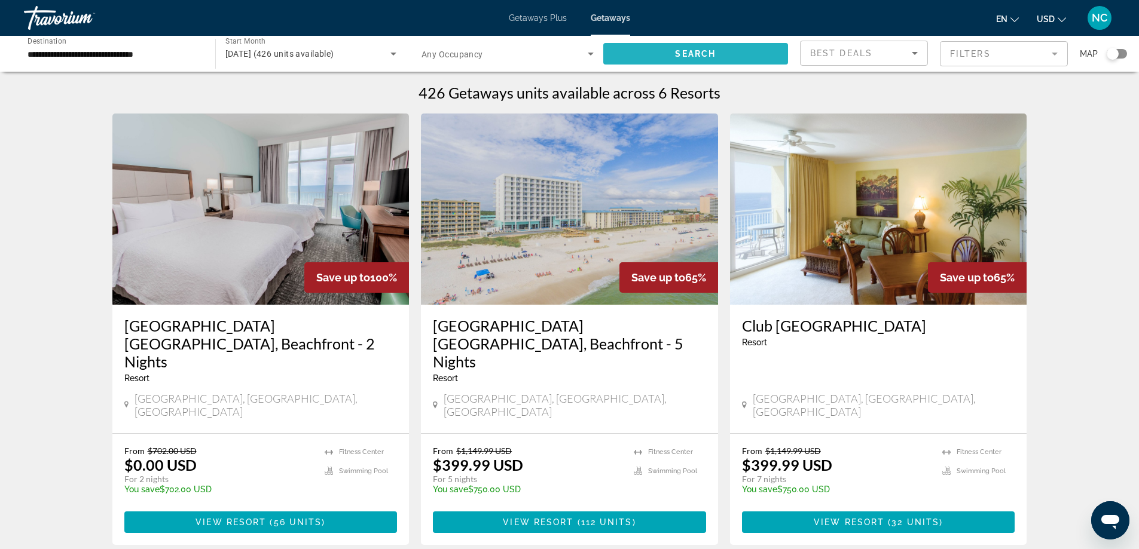
click at [698, 48] on span "Search widget" at bounding box center [695, 53] width 185 height 29
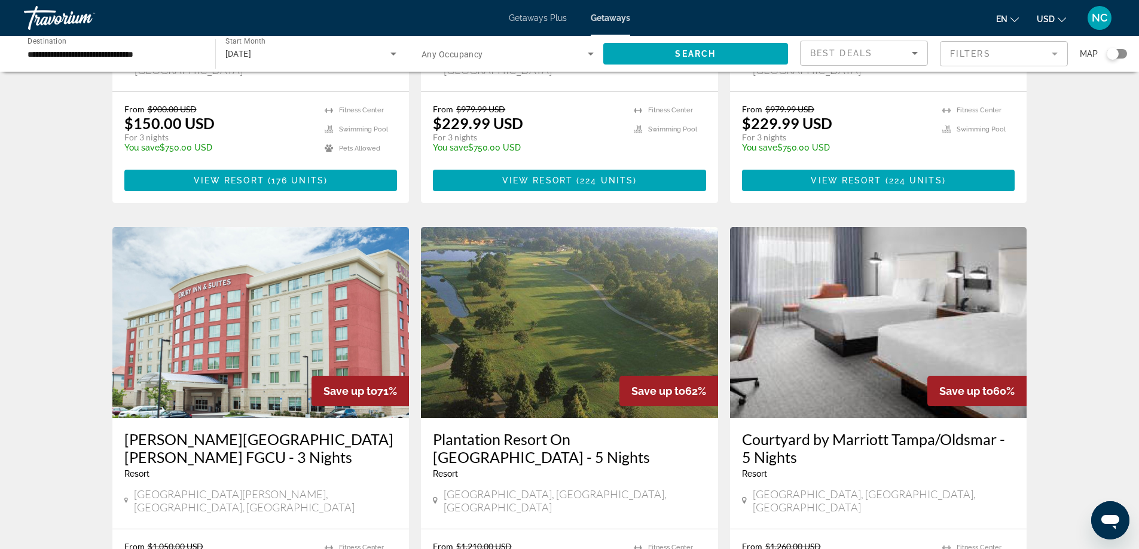
scroll to position [299, 0]
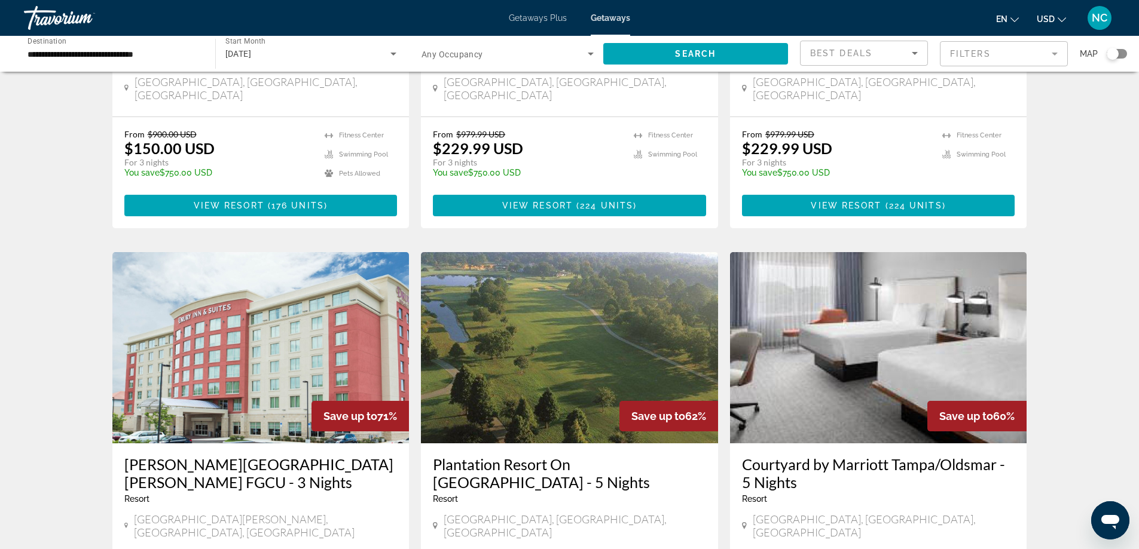
click at [873, 312] on img "Main content" at bounding box center [878, 347] width 297 height 191
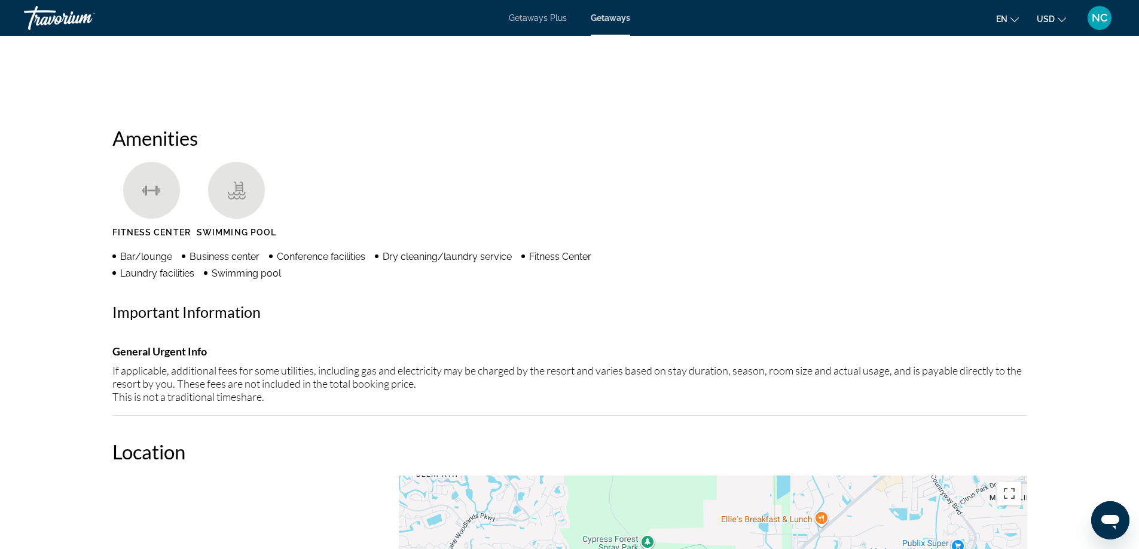
scroll to position [1196, 0]
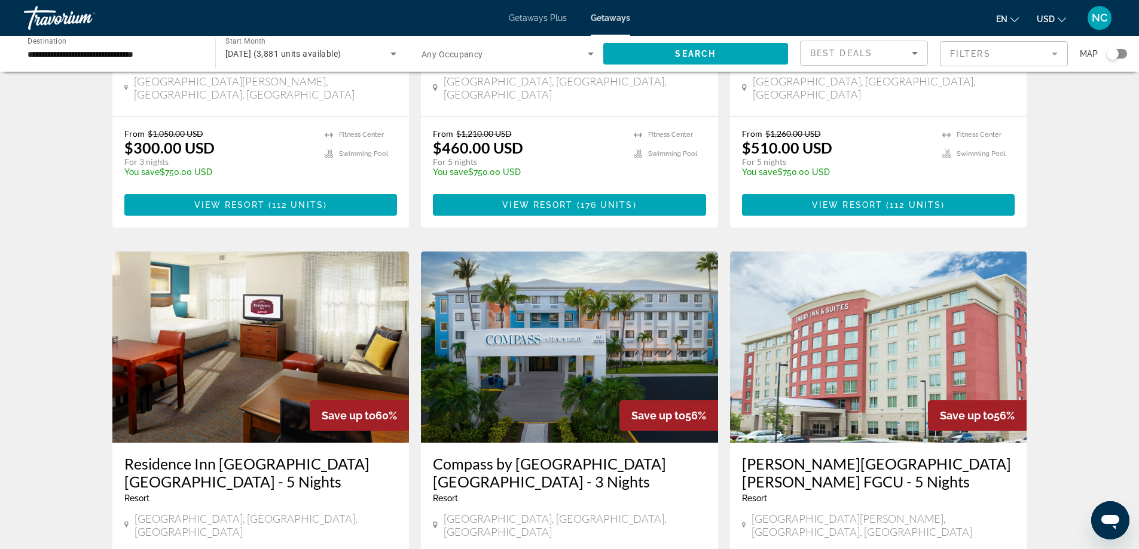
scroll to position [422, 0]
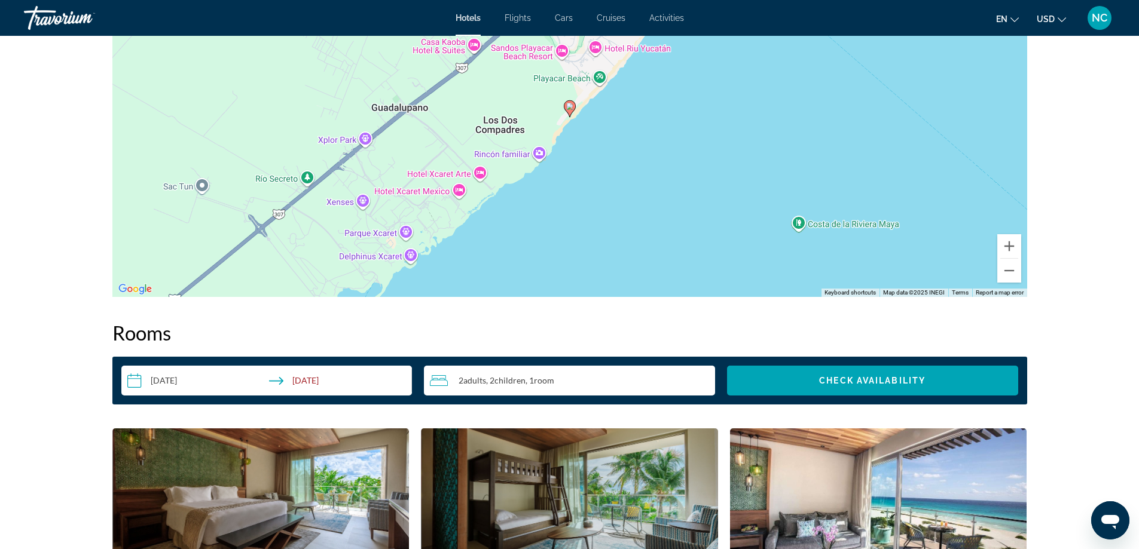
scroll to position [956, 0]
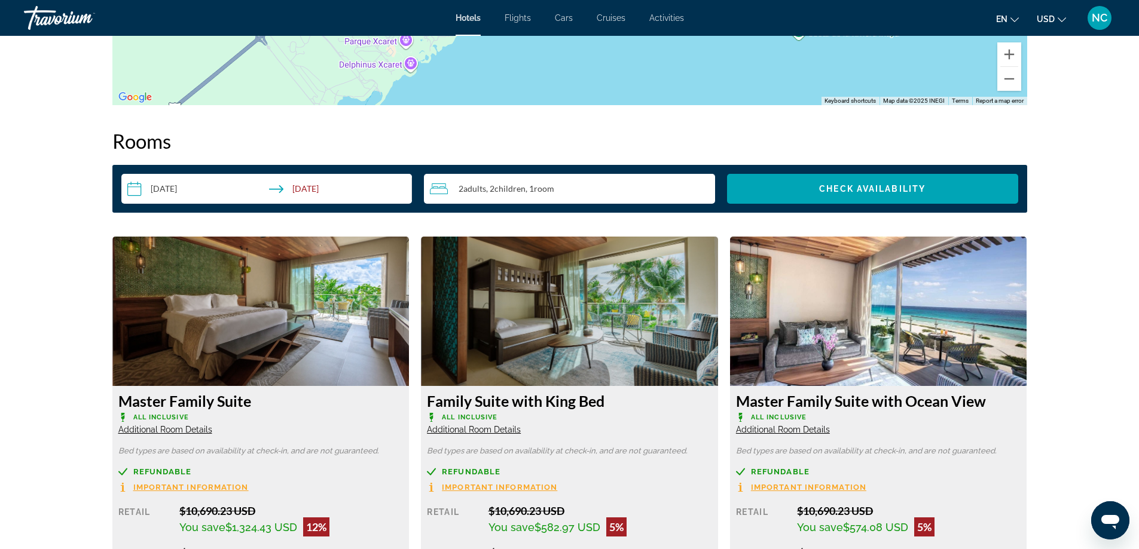
scroll to position [1196, 0]
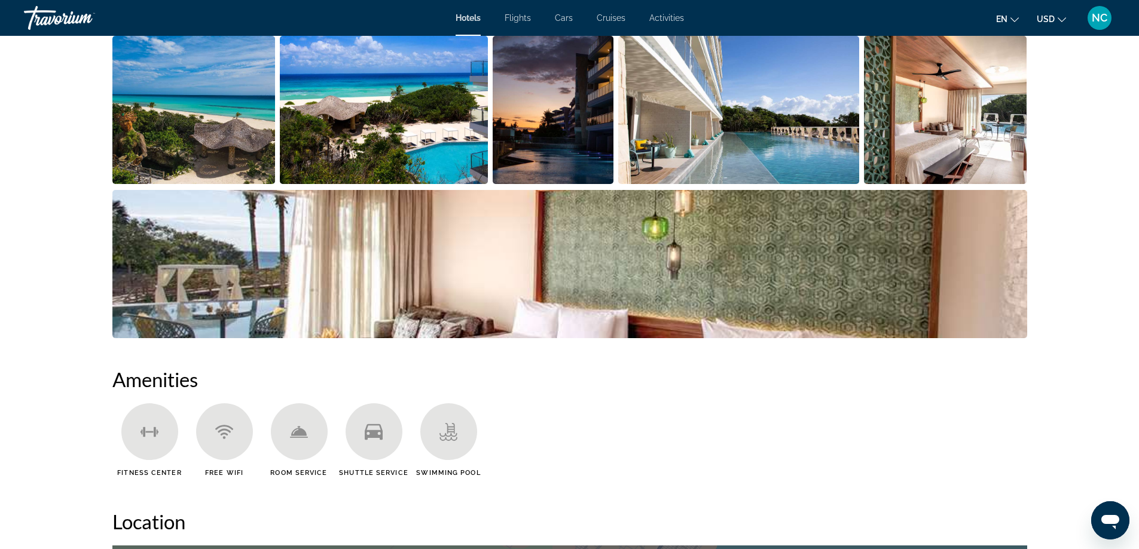
scroll to position [239, 0]
